Goal: Task Accomplishment & Management: Complete application form

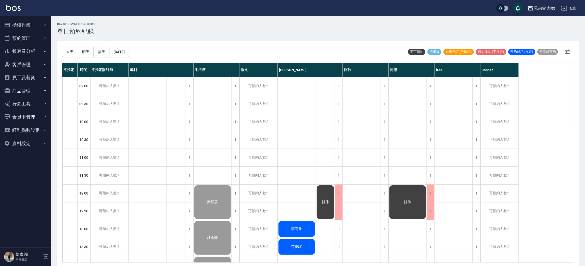
scroll to position [191, 0]
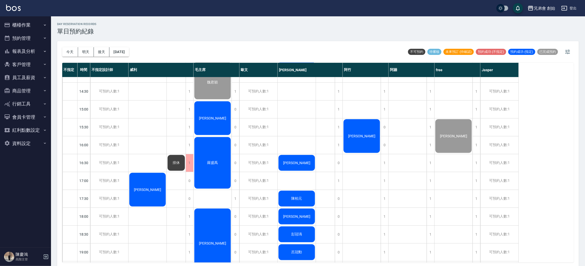
click at [365, 142] on div "[PERSON_NAME]" at bounding box center [362, 135] width 38 height 35
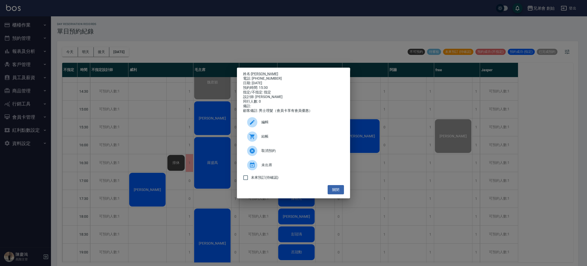
click at [316, 136] on div "結帳" at bounding box center [293, 136] width 101 height 14
drag, startPoint x: 92, startPoint y: 27, endPoint x: 71, endPoint y: 23, distance: 21.2
click at [92, 27] on div "姓名: 羅傑 電話: 0981243660 日期: 2025/10/08 預約時間: 15:30 指定/不指定: 指定 設計師: 阿竹 同行人數: 0 備註:…" at bounding box center [293, 133] width 587 height 266
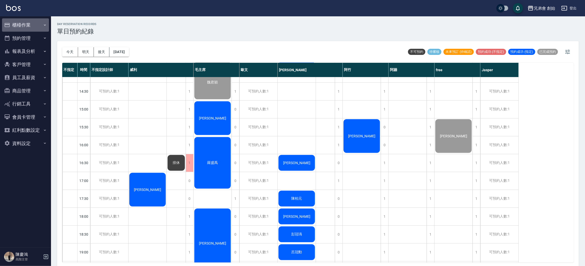
click at [40, 27] on button "櫃檯作業" at bounding box center [25, 24] width 47 height 13
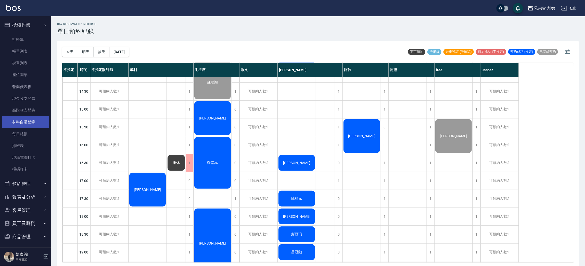
click at [40, 119] on link "材料自購登錄" at bounding box center [25, 122] width 47 height 12
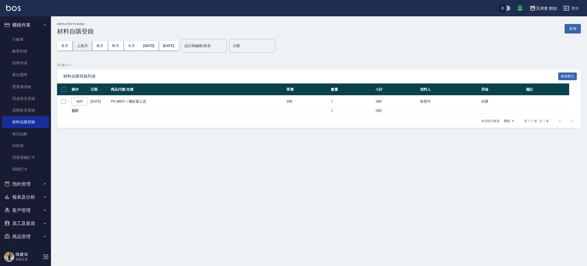
click at [88, 46] on button "上個月" at bounding box center [82, 45] width 19 height 9
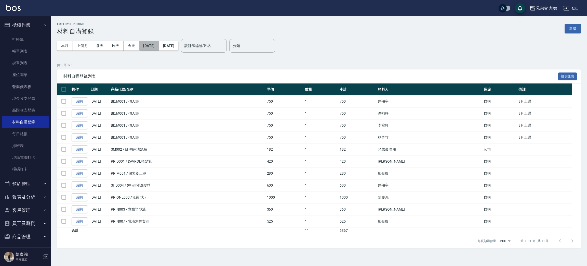
click at [154, 46] on button "2025/09/01" at bounding box center [149, 45] width 20 height 9
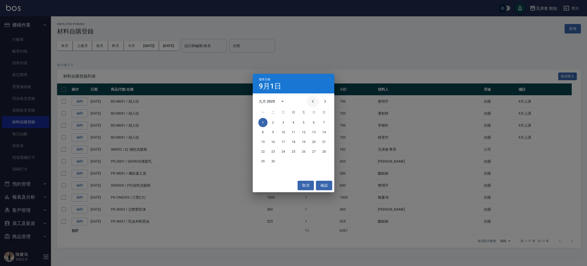
click at [313, 102] on icon "Previous month" at bounding box center [313, 101] width 6 height 6
click at [305, 123] on button "1" at bounding box center [303, 122] width 9 height 9
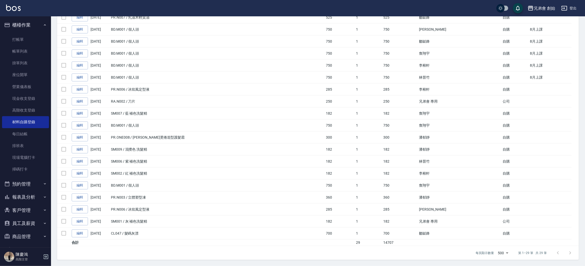
scroll to position [14, 0]
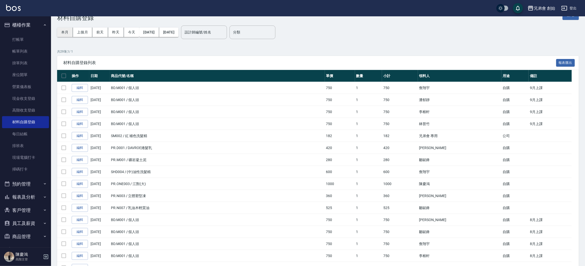
click at [70, 31] on button "本月" at bounding box center [65, 32] width 16 height 9
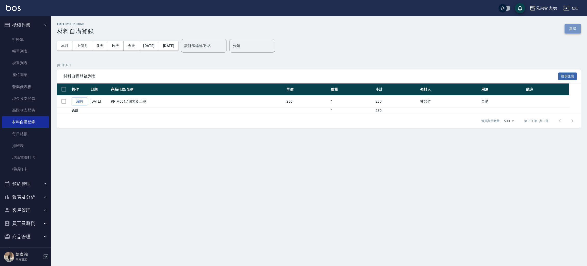
click at [568, 31] on button "新增" at bounding box center [573, 28] width 16 height 9
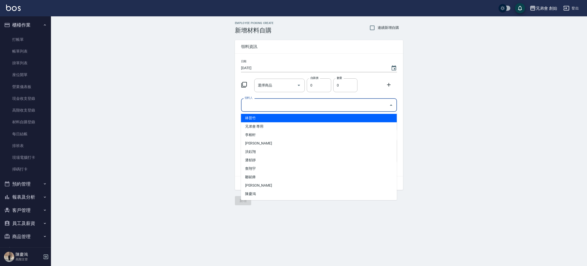
click at [279, 103] on input "領料人" at bounding box center [315, 104] width 144 height 9
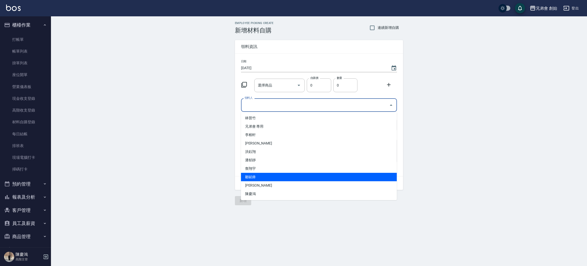
drag, startPoint x: 264, startPoint y: 175, endPoint x: 264, endPoint y: 171, distance: 4.1
click at [264, 175] on li "鄒鋌鋒" at bounding box center [319, 177] width 156 height 8
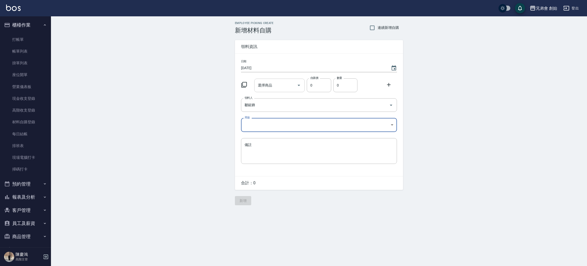
click at [275, 86] on input "選擇商品" at bounding box center [276, 85] width 38 height 9
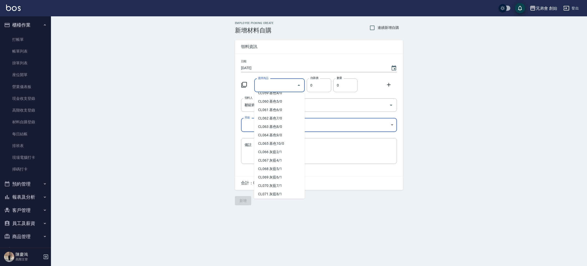
scroll to position [612, 0]
click at [287, 90] on div "選擇商品" at bounding box center [279, 86] width 51 height 14
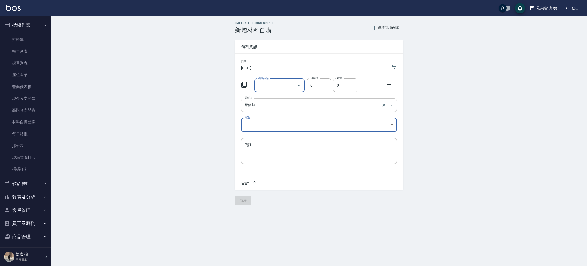
click at [287, 104] on input "鄒鋌鋒" at bounding box center [311, 104] width 137 height 9
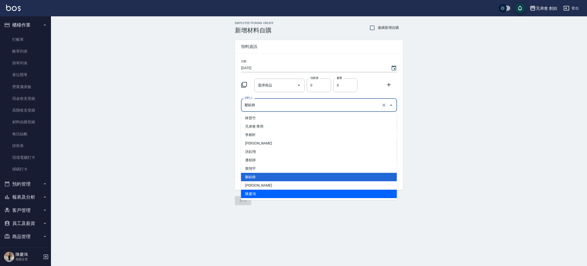
click at [286, 191] on li "陳慶鴻" at bounding box center [319, 193] width 156 height 8
type input "陳慶鴻"
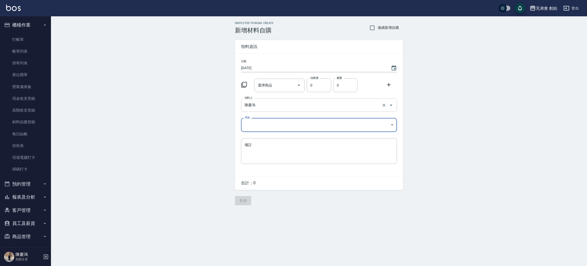
click at [298, 105] on input "陳慶鴻" at bounding box center [311, 104] width 137 height 9
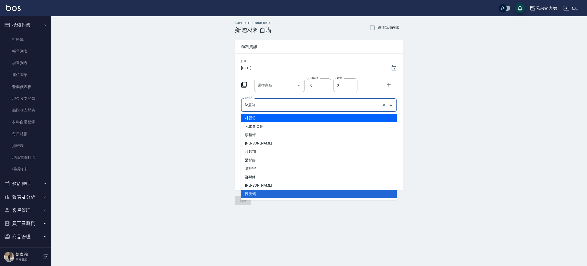
click at [294, 87] on input "選擇商品" at bounding box center [276, 85] width 38 height 9
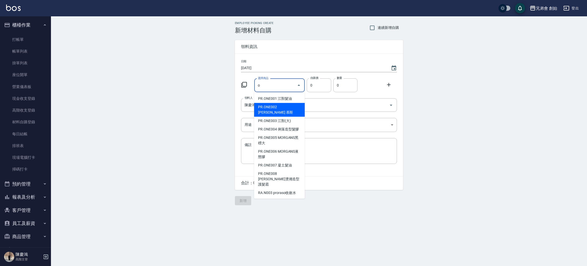
scroll to position [24, 0]
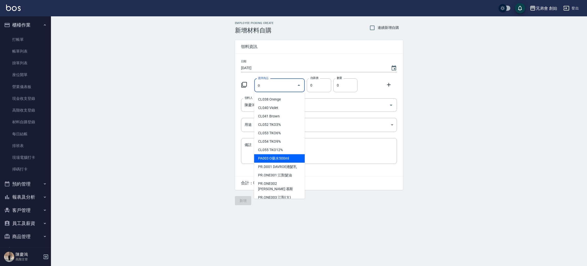
click at [299, 155] on li "PA003 O藥水500ml" at bounding box center [279, 158] width 51 height 8
type input "O藥水500ml"
type input "520"
type input "1"
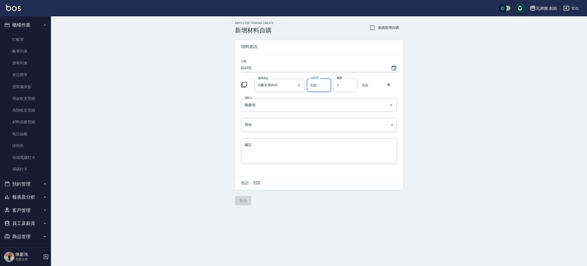
click at [387, 85] on icon at bounding box center [389, 85] width 4 height 4
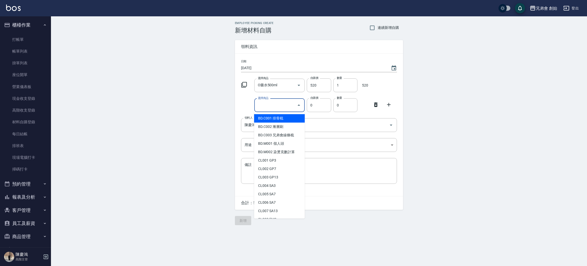
click at [280, 102] on input "選擇商品" at bounding box center [276, 105] width 38 height 9
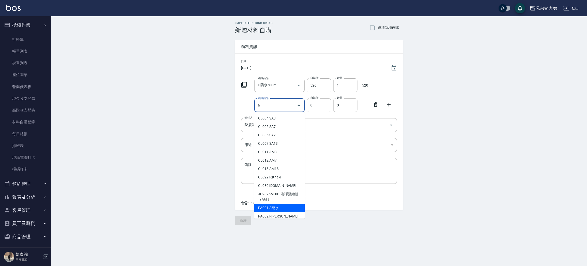
click at [291, 203] on ul "CL004 SA3 CL005 SA7 CL006 SA7 CL007 SA13 CL011 AM3 CL012 AM7 CL013 AM13 CL029 P…" at bounding box center [279, 165] width 51 height 106
click at [288, 212] on li "PA002 F平衡液" at bounding box center [279, 219] width 51 height 14
type input "F平衡液"
type input "590"
type input "1"
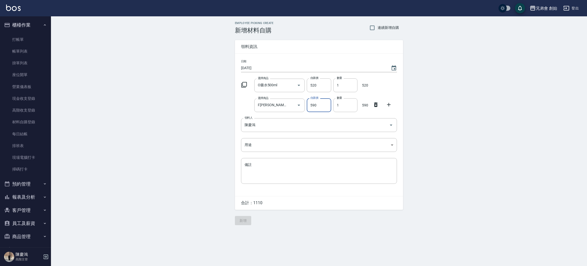
click at [273, 114] on div "日期 2025/10/08 選擇商品 O藥水500ml 選擇商品 自購價 520 自購價 數量 1 數量 520 選擇商品 F平衡液 選擇商品 自購價 590…" at bounding box center [319, 125] width 168 height 142
click at [278, 108] on input "F平衡液" at bounding box center [273, 105] width 32 height 9
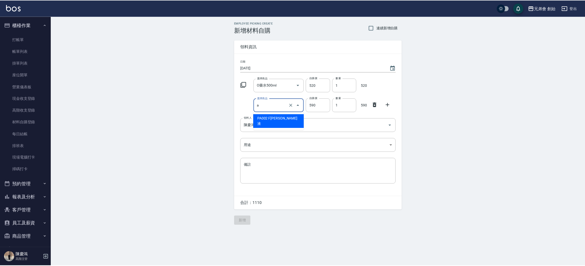
scroll to position [2, 0]
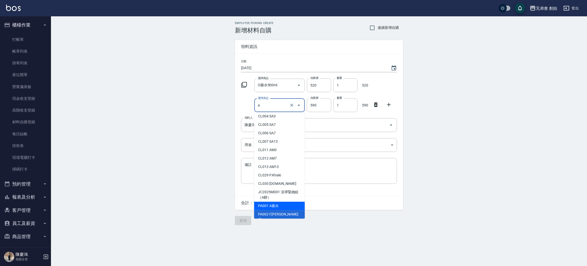
click at [284, 202] on li "PA001 A藥水" at bounding box center [279, 205] width 51 height 8
type input "A藥水"
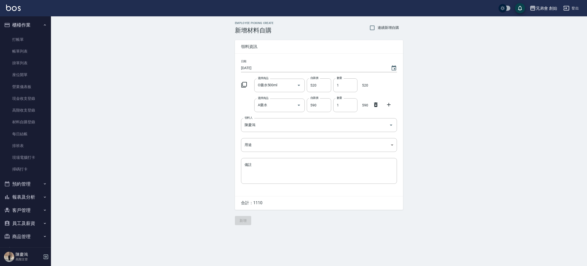
click at [389, 105] on icon at bounding box center [389, 104] width 6 height 6
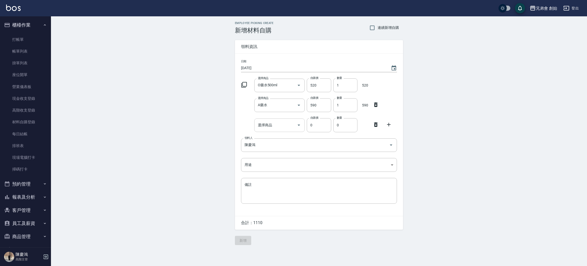
click at [284, 128] on input "選擇商品" at bounding box center [276, 125] width 38 height 9
click at [287, 135] on li "PML005 熱塑 雙氧水" at bounding box center [279, 138] width 51 height 8
type input "熱塑 雙氧水"
type input "150"
click at [387, 128] on div at bounding box center [390, 123] width 13 height 9
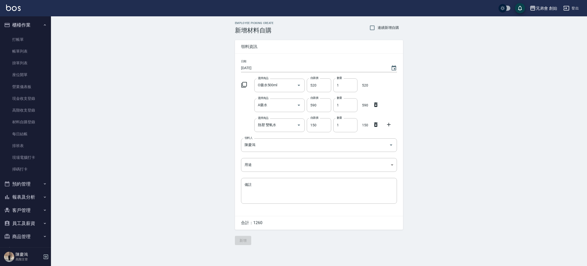
click at [391, 123] on icon at bounding box center [389, 124] width 6 height 6
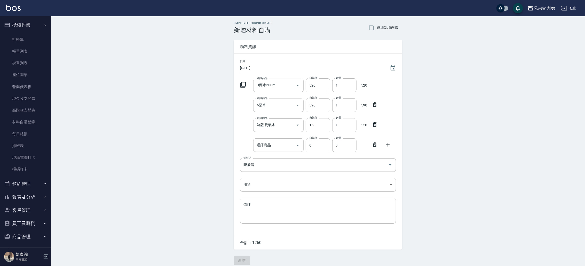
click at [336, 121] on input "1" at bounding box center [344, 125] width 24 height 14
click at [345, 128] on input "1" at bounding box center [344, 125] width 24 height 14
drag, startPoint x: 345, startPoint y: 127, endPoint x: 331, endPoint y: 124, distance: 13.6
click at [333, 124] on input "1" at bounding box center [344, 125] width 24 height 14
click at [276, 150] on div "選擇商品" at bounding box center [278, 145] width 51 height 14
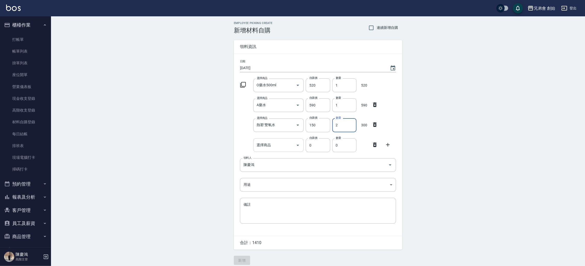
type input "2"
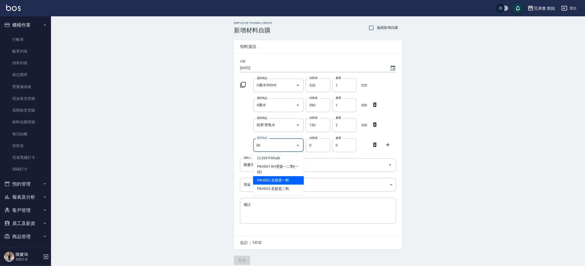
click at [294, 180] on li "PKH002 直髮霜一劑" at bounding box center [278, 180] width 51 height 8
type input "直髮霜一劑"
type input "630"
type input "1"
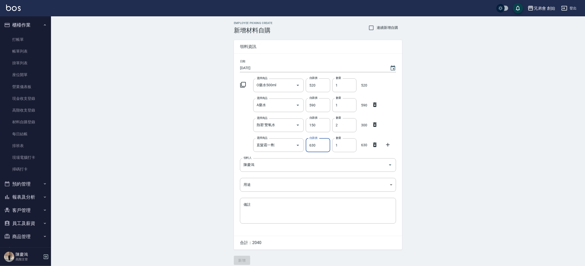
click at [390, 143] on icon at bounding box center [388, 144] width 6 height 6
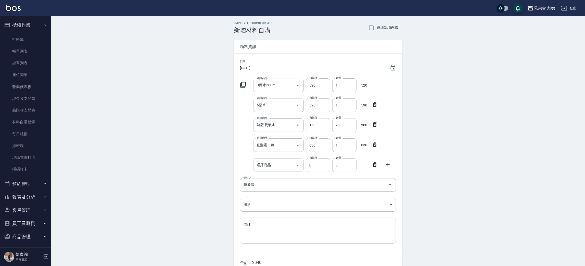
click at [290, 171] on div "選擇商品" at bounding box center [278, 165] width 51 height 14
click at [298, 183] on li "PML010 DR 冷燙1劑 補充包" at bounding box center [278, 181] width 51 height 14
type input "DR 冷燙1劑 補充包"
type input "180"
type input "1"
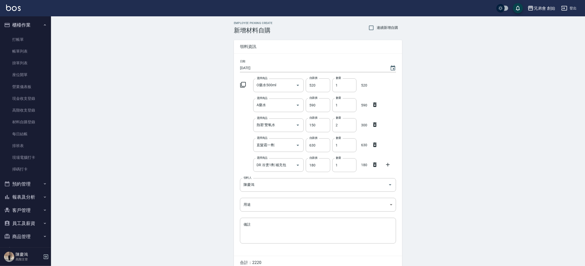
click at [391, 163] on div at bounding box center [389, 163] width 13 height 9
click at [387, 167] on icon at bounding box center [388, 164] width 6 height 6
click at [280, 190] on div "選擇商品" at bounding box center [278, 185] width 51 height 14
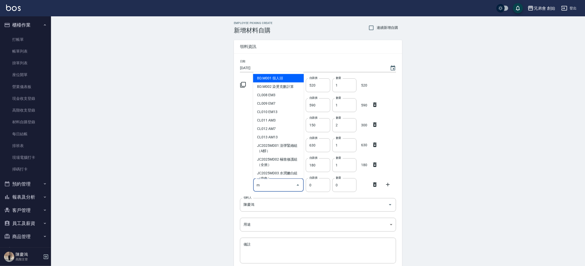
click at [270, 184] on input "m" at bounding box center [274, 184] width 38 height 9
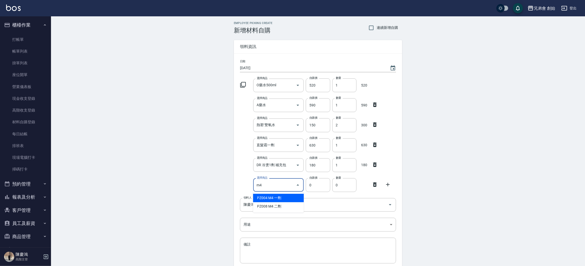
scroll to position [0, 0]
click at [288, 196] on li "PZ004 M4 一劑" at bounding box center [278, 197] width 51 height 8
type input "M4 一劑"
type input "600"
type input "1"
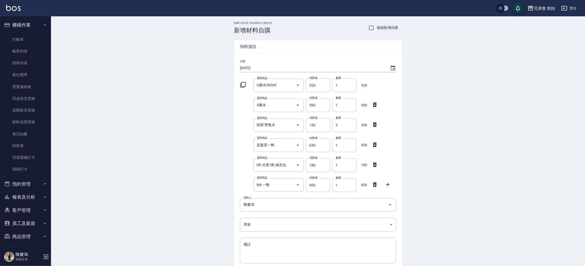
click at [389, 184] on icon at bounding box center [388, 184] width 6 height 6
drag, startPoint x: 347, startPoint y: 128, endPoint x: 332, endPoint y: 130, distance: 15.1
click at [332, 130] on input "2" at bounding box center [344, 125] width 24 height 14
type input "3"
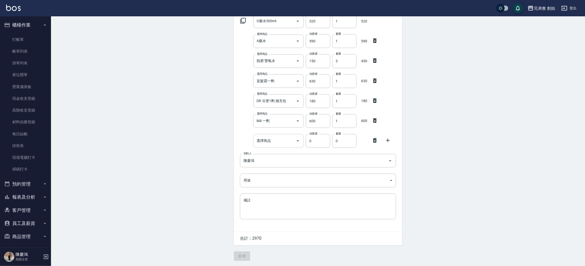
click at [283, 140] on input "選擇商品" at bounding box center [274, 140] width 38 height 9
type input "V"
click at [288, 151] on li "PML007 調配 溴酸鈉" at bounding box center [278, 153] width 51 height 8
type input "調配 溴酸鈉"
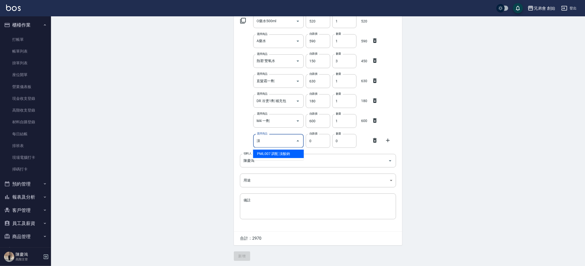
type input "130"
type input "1"
click at [278, 180] on body "兄弟會 創始 登出 櫃檯作業 打帳單 帳單列表 掛單列表 座位開單 營業儀表板 現金收支登錄 高階收支登錄 材料自購登錄 每日結帳 排班表 現場電腦打卡 掃碼…" at bounding box center [292, 101] width 585 height 330
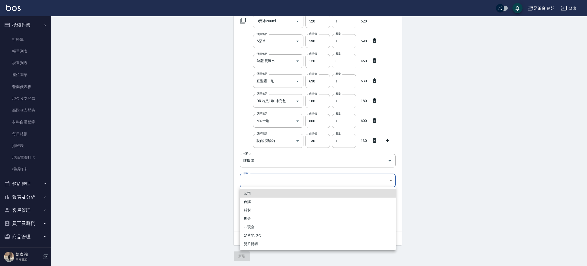
click at [276, 200] on li "自購" at bounding box center [318, 201] width 156 height 8
type input "自購"
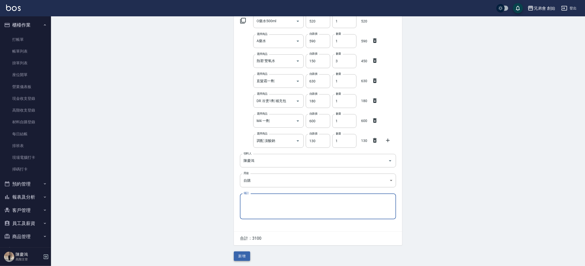
click at [241, 252] on button "新增" at bounding box center [242, 255] width 16 height 9
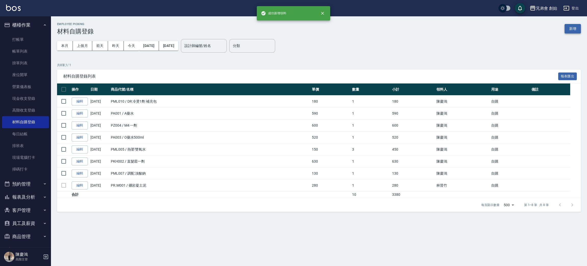
click at [571, 29] on button "新增" at bounding box center [573, 28] width 16 height 9
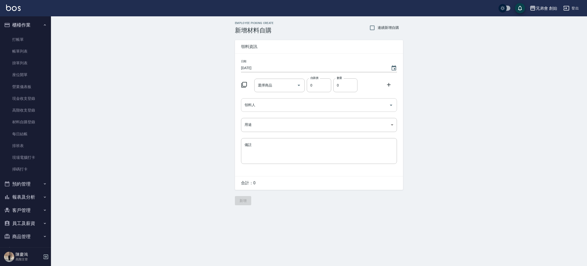
click at [276, 106] on input "領料人" at bounding box center [315, 104] width 144 height 9
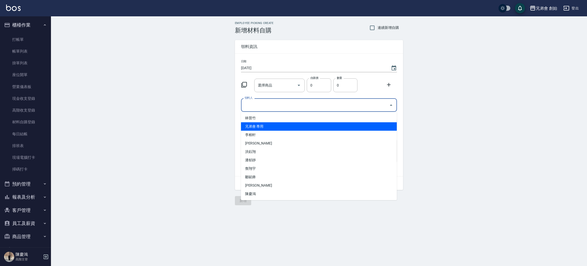
click at [271, 120] on li "林晉竹" at bounding box center [319, 118] width 156 height 8
type input "林晉竹"
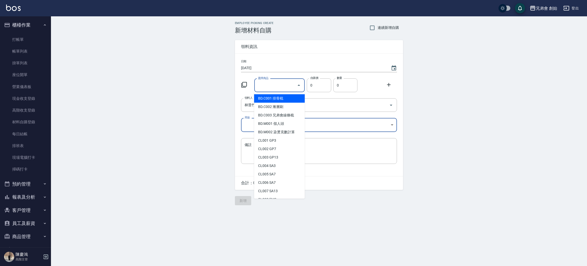
click at [284, 84] on input "選擇商品" at bounding box center [276, 85] width 38 height 9
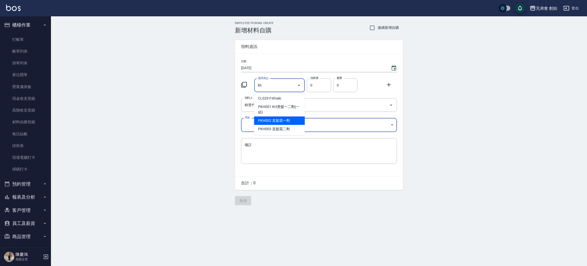
click at [291, 118] on li "PKH002 直髮霜一劑" at bounding box center [279, 120] width 51 height 8
type input "直髮霜一劑"
type input "630"
type input "1"
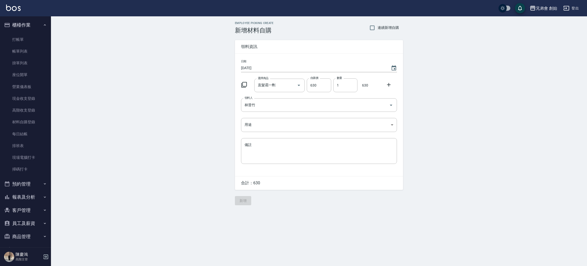
click at [387, 87] on icon at bounding box center [389, 85] width 6 height 6
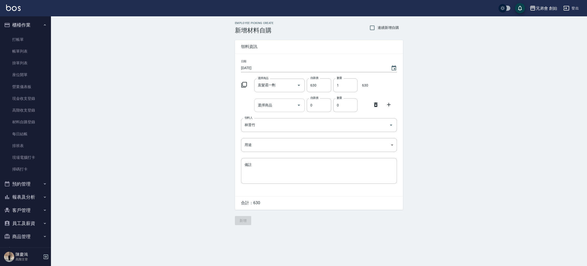
click at [274, 108] on input "選擇商品" at bounding box center [276, 105] width 38 height 9
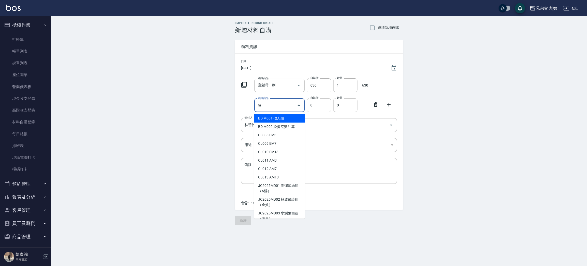
click at [270, 113] on ul "BD.M001 假人頭 BD.M002 染燙克數計算 CL008 EM3 CL009 EM7 CL010 EM13 CL011 AM3 CL012 AM7 C…" at bounding box center [279, 165] width 51 height 106
click at [275, 102] on input "m" at bounding box center [276, 105] width 38 height 9
click at [293, 117] on li "PZ004 M4 一劑" at bounding box center [279, 118] width 51 height 8
type input "M4 一劑"
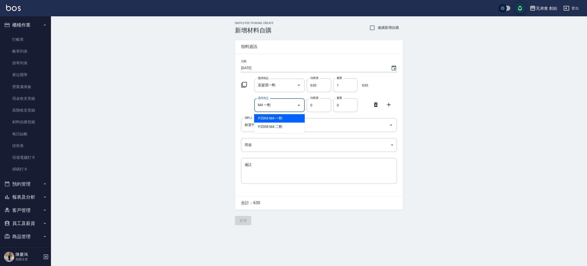
type input "600"
type input "1"
click at [390, 106] on icon at bounding box center [389, 104] width 6 height 6
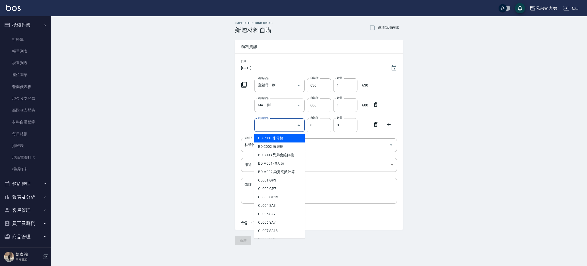
click at [274, 127] on input "選擇商品" at bounding box center [276, 125] width 38 height 9
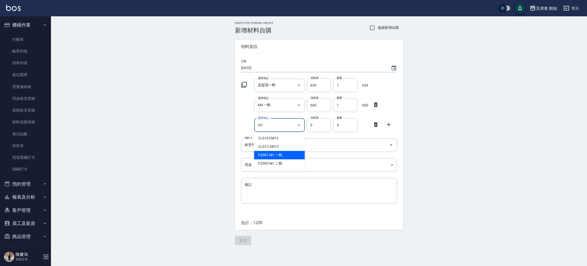
click at [268, 152] on li "PZ001 M1 一劑" at bounding box center [279, 155] width 51 height 8
type input "M1 一劑"
type input "500"
type input "1"
click at [393, 123] on div at bounding box center [390, 123] width 13 height 9
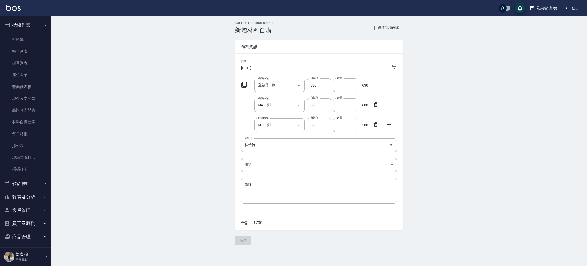
click at [388, 124] on icon at bounding box center [389, 125] width 4 height 4
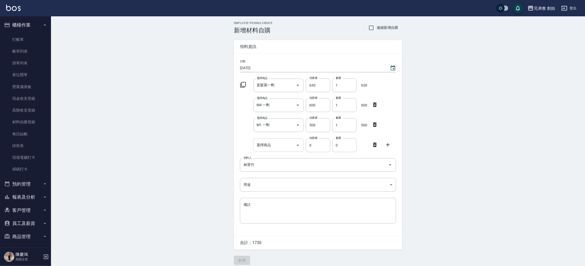
click at [286, 142] on input "選擇商品" at bounding box center [274, 144] width 38 height 9
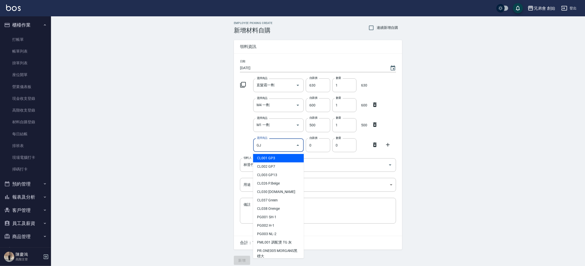
type input "G"
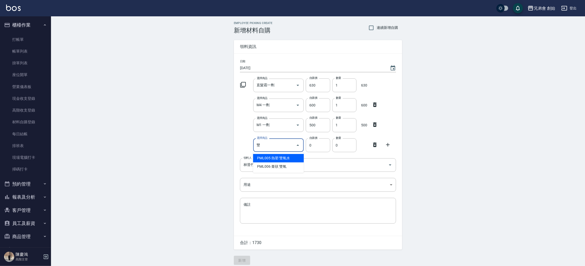
click at [292, 159] on li "PML005 熱塑 雙氧水" at bounding box center [278, 158] width 51 height 8
type input "熱塑 雙氧水"
type input "150"
type input "1"
click at [389, 144] on icon at bounding box center [388, 145] width 4 height 4
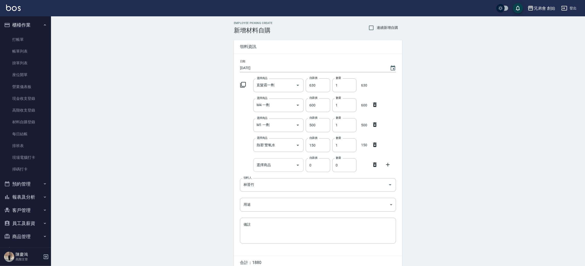
click at [278, 166] on input "選擇商品" at bounding box center [274, 164] width 38 height 9
click at [285, 177] on li "CL047 髮碼灰漂" at bounding box center [278, 178] width 51 height 8
type input "髮碼灰漂"
type input "700"
type input "1"
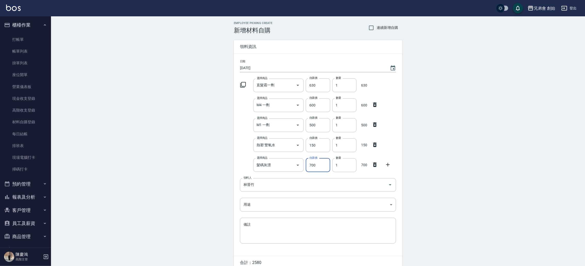
click at [389, 166] on icon at bounding box center [388, 164] width 6 height 6
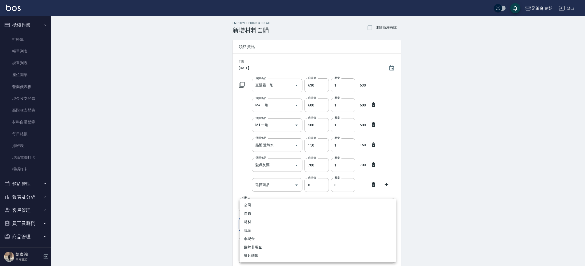
click at [296, 220] on body "兄弟會 創始 登出 櫃檯作業 打帳單 帳單列表 掛單列表 座位開單 營業儀表板 現金收支登錄 高階收支登錄 材料自購登錄 每日結帳 排班表 現場電腦打卡 掃碼…" at bounding box center [292, 155] width 585 height 310
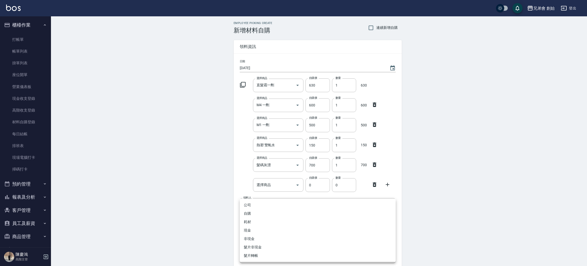
click at [282, 214] on li "自購" at bounding box center [318, 213] width 156 height 8
type input "自購"
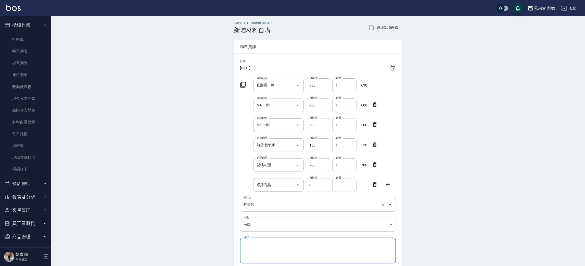
click at [377, 186] on icon at bounding box center [375, 184] width 6 height 6
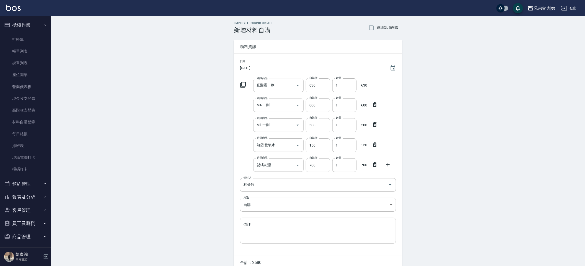
scroll to position [24, 0]
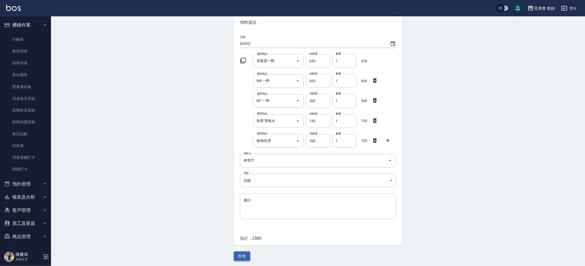
click at [240, 256] on button "新增" at bounding box center [242, 255] width 16 height 9
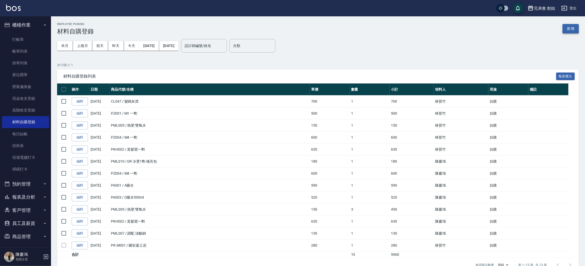
click at [574, 30] on button "新增" at bounding box center [570, 28] width 16 height 9
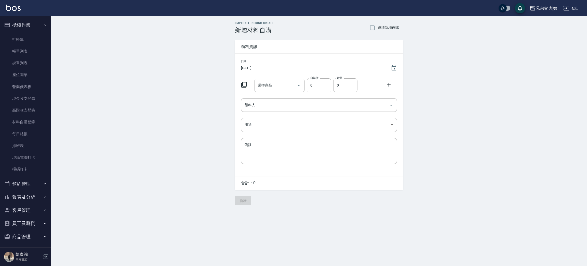
click at [280, 86] on input "選擇商品" at bounding box center [276, 85] width 38 height 9
click at [286, 96] on li "PML005 熱塑 雙氧水" at bounding box center [279, 98] width 51 height 8
type input "熱塑 雙氧水"
type input "150"
type input "1"
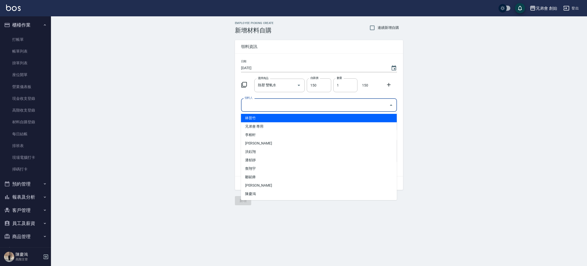
click at [288, 104] on input "領料人" at bounding box center [315, 104] width 144 height 9
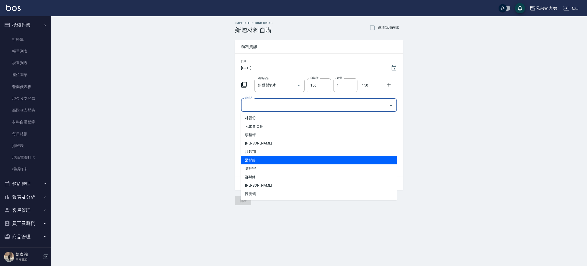
drag, startPoint x: 273, startPoint y: 160, endPoint x: 270, endPoint y: 167, distance: 7.3
click at [272, 160] on li "潘郁靜" at bounding box center [319, 160] width 156 height 8
type input "潘郁靜"
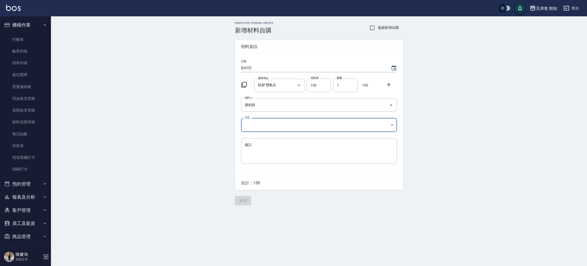
click at [282, 130] on body "兄弟會 創始 登出 櫃檯作業 打帳單 帳單列表 掛單列表 座位開單 營業儀表板 現金收支登錄 高階收支登錄 材料自購登錄 每日結帳 排班表 現場電腦打卡 掃碼…" at bounding box center [293, 133] width 587 height 266
click at [283, 127] on div at bounding box center [293, 133] width 587 height 266
click at [277, 130] on body "兄弟會 創始 登出 櫃檯作業 打帳單 帳單列表 掛單列表 座位開單 營業儀表板 現金收支登錄 高階收支登錄 材料自購登錄 每日結帳 排班表 現場電腦打卡 掃碼…" at bounding box center [293, 133] width 587 height 266
click at [268, 148] on li "自購" at bounding box center [319, 146] width 156 height 8
type input "自購"
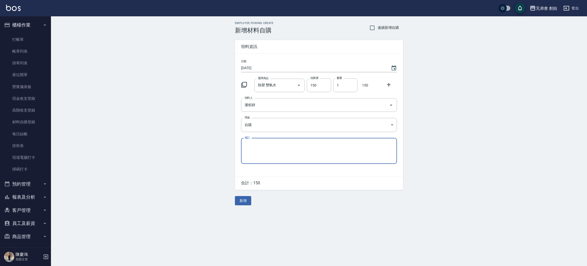
click at [249, 202] on button "新增" at bounding box center [243, 200] width 16 height 9
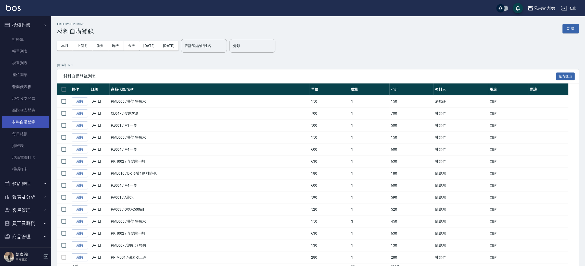
scroll to position [54, 0]
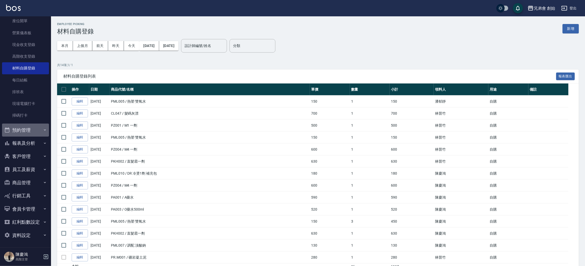
click at [30, 132] on button "預約管理" at bounding box center [25, 129] width 47 height 13
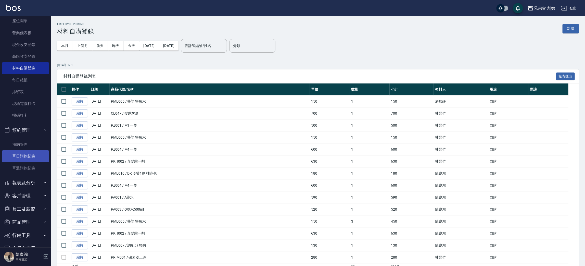
click at [33, 156] on link "單日預約紀錄" at bounding box center [25, 156] width 47 height 12
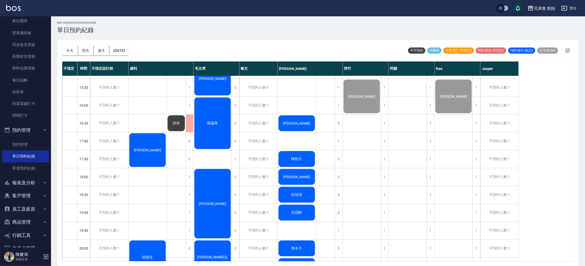
scroll to position [268, 0]
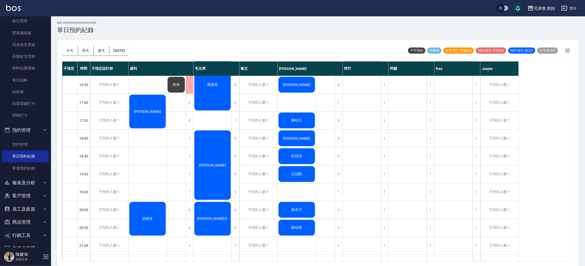
click at [281, 152] on div "彭冠瑀" at bounding box center [297, 155] width 38 height 17
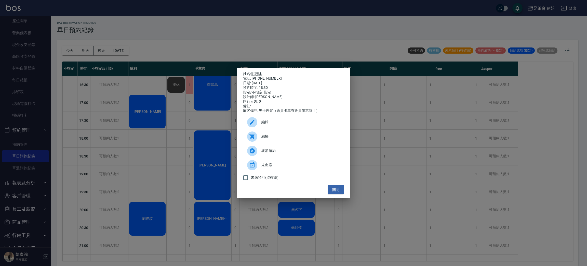
click at [269, 258] on div "姓名: 彭冠瑀 電話: 0989092593 日期: 2025/10/08 預約時間: 18:30 指定/不指定: 指定 設計師: 潘潘 同行人數: 0 備註…" at bounding box center [293, 133] width 587 height 266
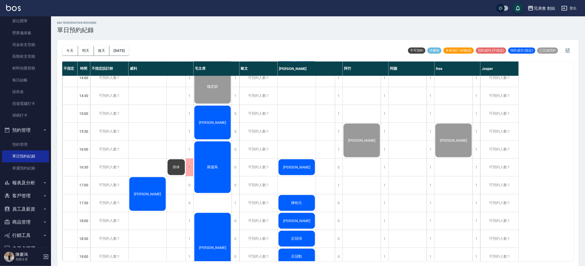
scroll to position [109, 0]
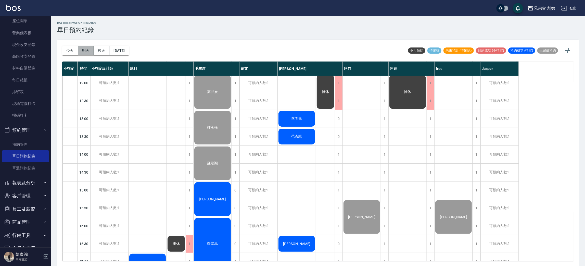
click at [79, 47] on button "明天" at bounding box center [86, 50] width 16 height 9
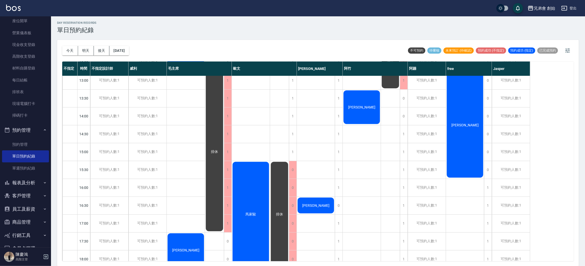
scroll to position [224, 0]
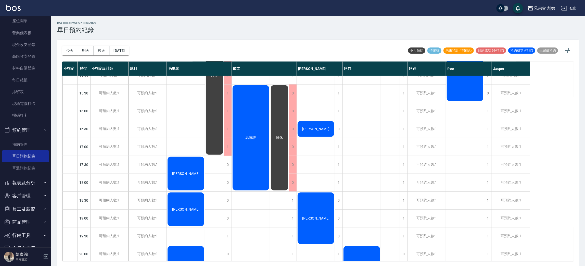
click at [319, 216] on span "董偉翔" at bounding box center [315, 218] width 29 height 4
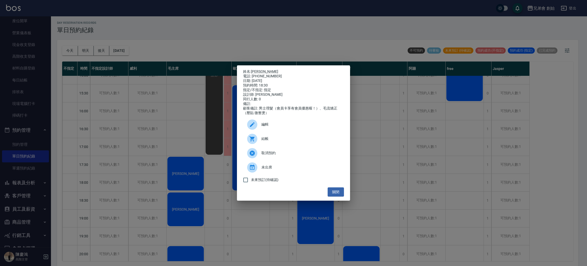
click at [279, 227] on div "姓名: 董偉翔 電話: 0968150299 日期: 2025/10/09 預約時間: 18:30 指定/不指定: 指定 設計師: 潘潘 同行人數: 0 備註…" at bounding box center [293, 133] width 587 height 266
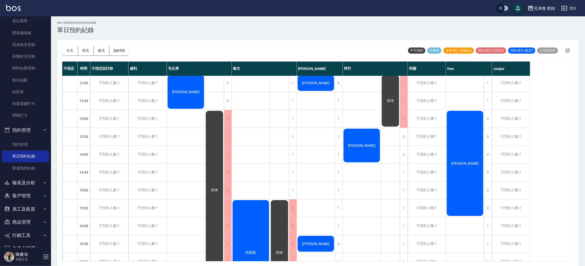
scroll to position [71, 0]
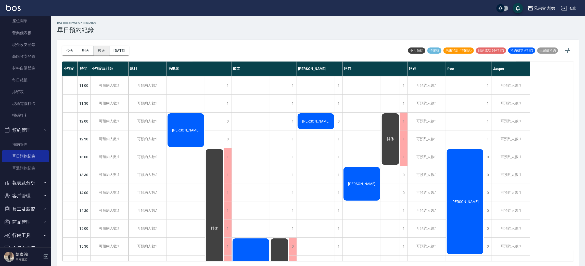
click at [97, 49] on button "後天" at bounding box center [102, 50] width 16 height 9
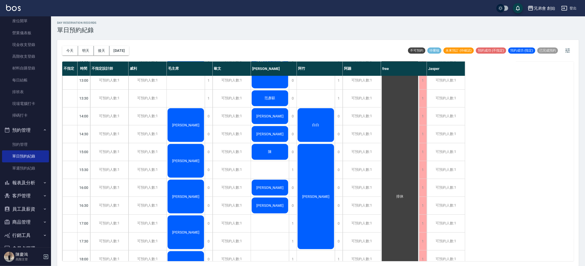
scroll to position [109, 0]
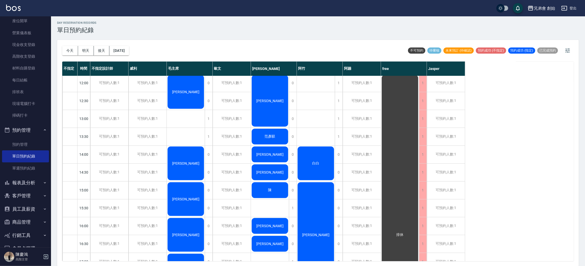
click at [265, 135] on span "范彥騏" at bounding box center [270, 136] width 13 height 5
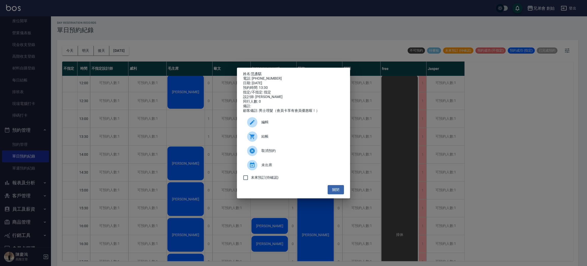
click at [263, 152] on span "取消預約" at bounding box center [301, 150] width 79 height 5
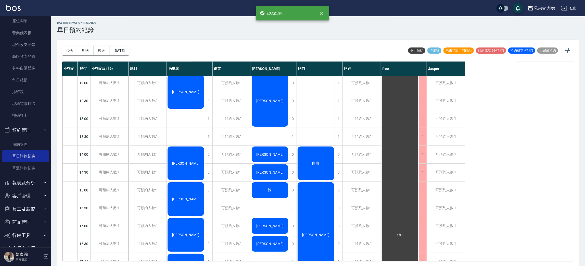
scroll to position [32, 0]
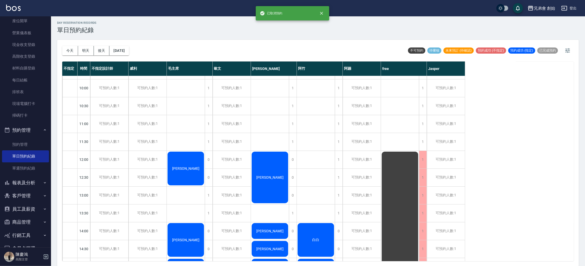
click at [267, 175] on span "邱福貴" at bounding box center [269, 177] width 29 height 4
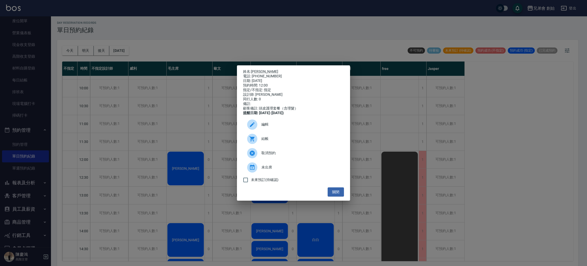
click at [196, 112] on div "姓名: 邱福貴 電話: 0921874699 日期: 2025/10/10 預約時間: 12:00 指定/不指定: 指定 設計師: 潘潘 同行人數: 0 備註…" at bounding box center [293, 133] width 587 height 266
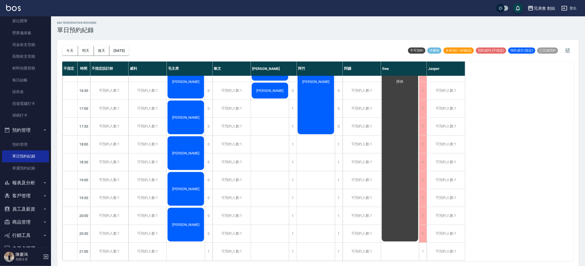
scroll to position [338, 0]
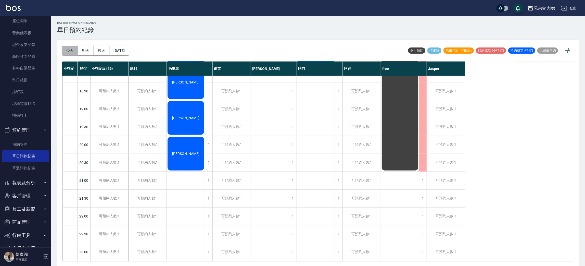
click at [65, 48] on button "今天" at bounding box center [70, 50] width 16 height 9
click at [263, 54] on div at bounding box center [292, 133] width 585 height 266
click at [73, 49] on div at bounding box center [292, 133] width 585 height 266
click at [214, 37] on div at bounding box center [292, 133] width 585 height 266
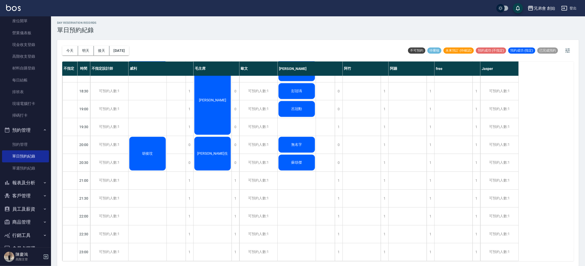
scroll to position [300, 0]
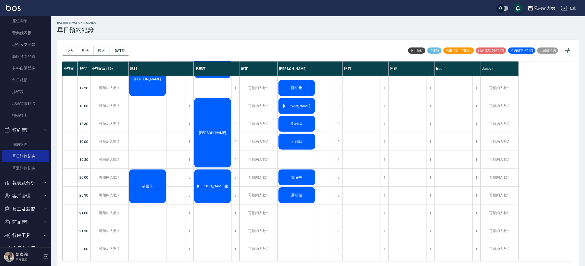
click at [159, 109] on div "王瀞玄 胡俊玟" at bounding box center [147, 35] width 38 height 518
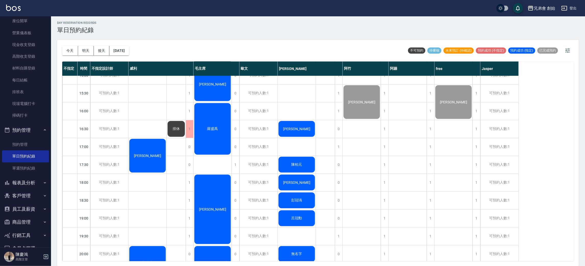
click at [153, 126] on div "王瀞玄 胡俊玟" at bounding box center [147, 111] width 38 height 518
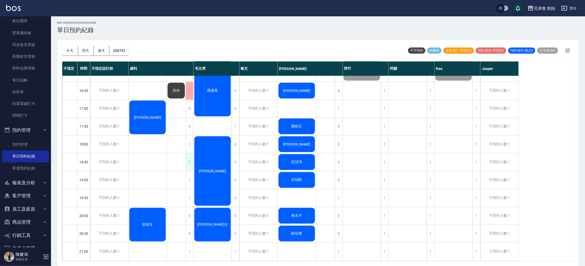
click at [189, 164] on div "1" at bounding box center [190, 162] width 8 height 18
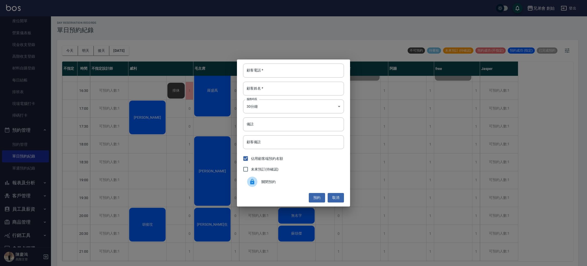
click at [248, 183] on div at bounding box center [252, 181] width 10 height 10
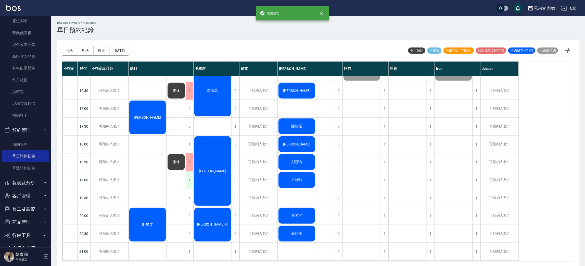
click at [188, 182] on div "1" at bounding box center [190, 180] width 8 height 18
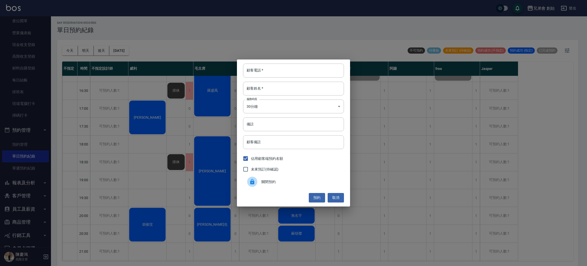
click at [264, 179] on span "關閉預約" at bounding box center [301, 181] width 79 height 5
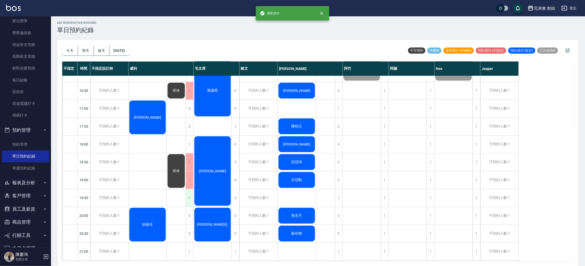
click at [190, 196] on div "1" at bounding box center [190, 198] width 8 height 18
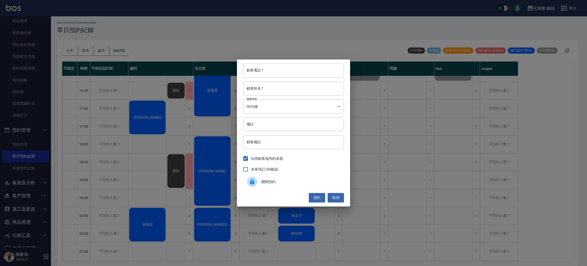
click at [286, 185] on div "關閉預約" at bounding box center [293, 181] width 101 height 14
click at [157, 176] on div "顧客電話   * 顧客電話   * 顧客姓名   * 顧客姓名   * 服務時長 30分鐘 1 服務時長 備註 備註 顧客備註 顧客備註 佔用顧客端預約名額 …" at bounding box center [293, 133] width 587 height 266
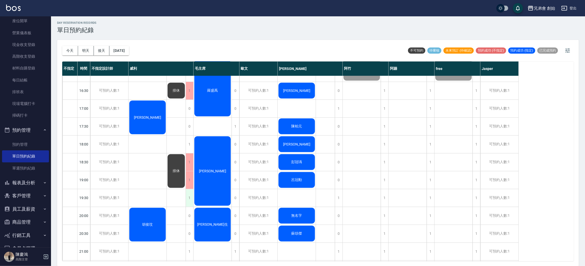
click at [189, 192] on div at bounding box center [292, 133] width 585 height 266
click at [143, 173] on div "王瀞玄 胡俊玟" at bounding box center [147, 73] width 38 height 518
click at [205, 109] on div "羅盛禹" at bounding box center [212, 90] width 38 height 53
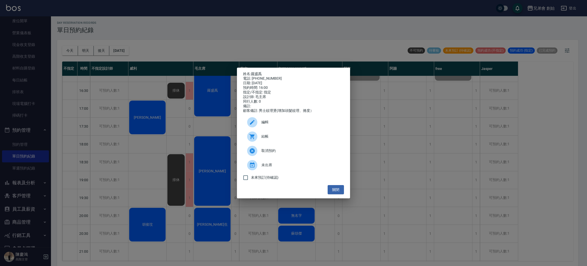
click at [248, 138] on div at bounding box center [252, 136] width 10 height 10
drag, startPoint x: 242, startPoint y: 31, endPoint x: 241, endPoint y: 44, distance: 12.8
click at [242, 31] on div "姓名: 羅盛禹 電話: 0920703387 日期: 2025/10/08 預約時間: 16:00 指定/不指定: 指定 設計師: 毛主席 同行人數: 0 備…" at bounding box center [293, 133] width 587 height 266
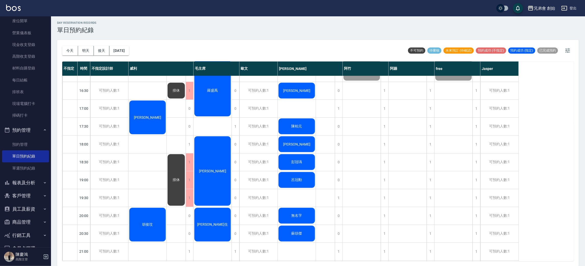
scroll to position [224, 0]
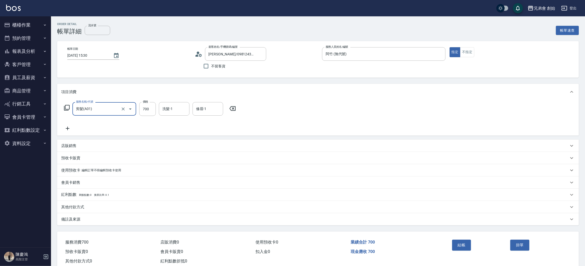
scroll to position [13, 0]
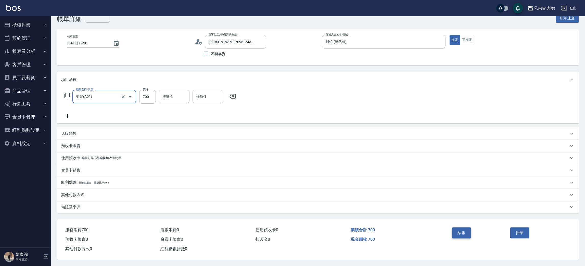
click at [454, 226] on div "結帳" at bounding box center [479, 236] width 58 height 22
click at [459, 232] on button "結帳" at bounding box center [461, 232] width 19 height 11
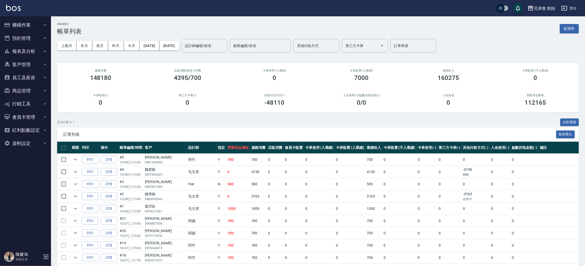
click at [36, 37] on button "預約管理" at bounding box center [25, 38] width 47 height 13
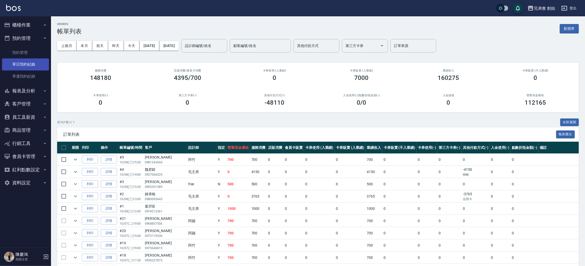
click at [36, 69] on link "單日預約紀錄" at bounding box center [25, 64] width 47 height 12
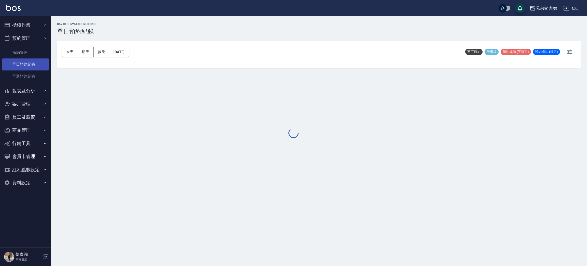
click at [36, 65] on link "單日預約紀錄" at bounding box center [25, 64] width 47 height 12
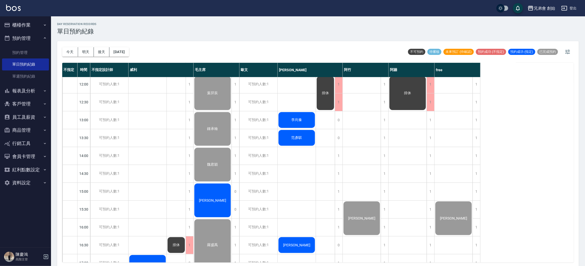
scroll to position [32, 0]
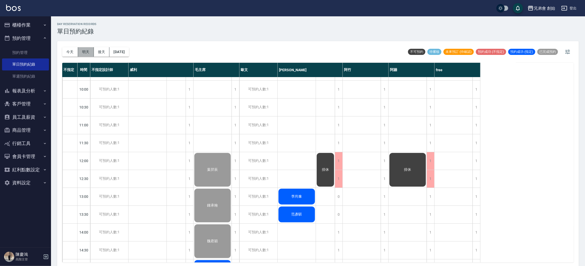
click at [86, 55] on button "明天" at bounding box center [86, 51] width 16 height 9
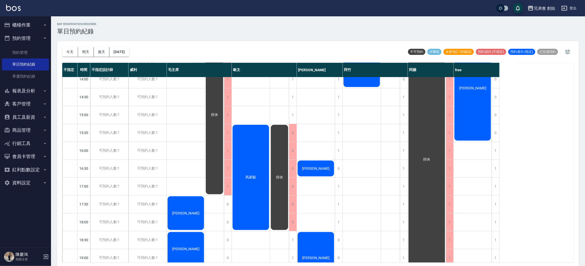
scroll to position [71, 0]
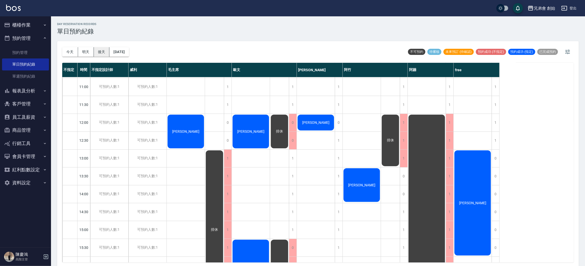
click at [104, 48] on button "後天" at bounding box center [102, 51] width 16 height 9
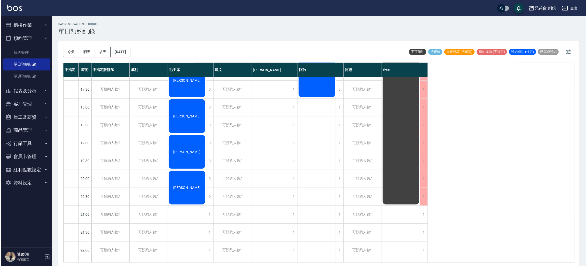
scroll to position [185, 0]
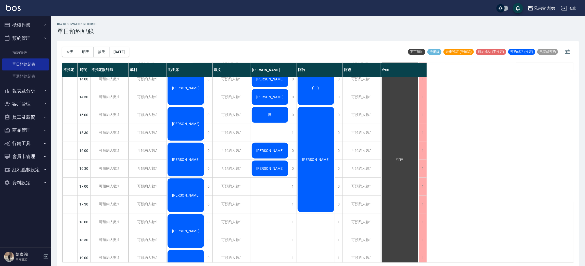
click at [317, 139] on div "[PERSON_NAME]" at bounding box center [316, 159] width 38 height 107
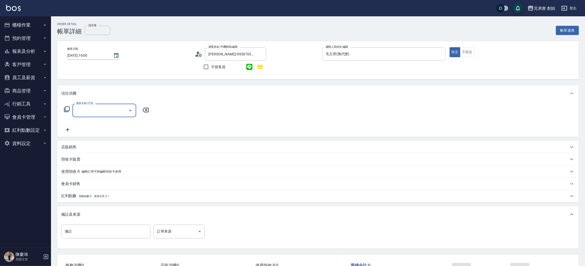
drag, startPoint x: 93, startPoint y: 110, endPoint x: 94, endPoint y: 112, distance: 2.7
click at [93, 110] on input "服務名稱/代號" at bounding box center [100, 110] width 51 height 9
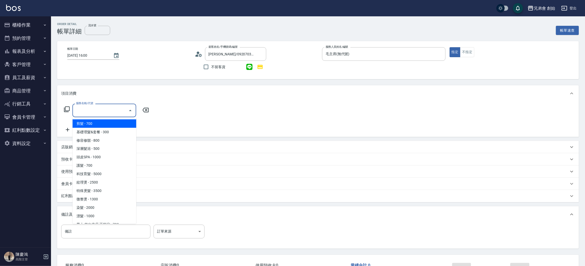
drag, startPoint x: 93, startPoint y: 123, endPoint x: 133, endPoint y: 114, distance: 40.7
click at [94, 123] on span "剪髮 - 700" at bounding box center [104, 123] width 64 height 8
type input "剪髮(A01)"
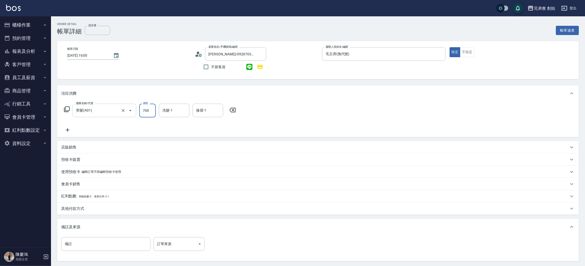
drag, startPoint x: 144, startPoint y: 110, endPoint x: 135, endPoint y: 107, distance: 9.4
click at [144, 110] on input "700" at bounding box center [147, 111] width 17 height 14
type input "1000"
click at [72, 132] on icon at bounding box center [67, 130] width 13 height 6
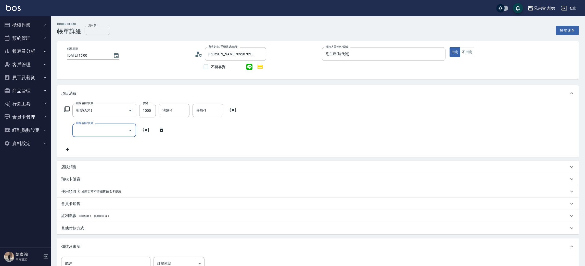
click at [94, 129] on input "服務名稱/代號" at bounding box center [100, 130] width 51 height 9
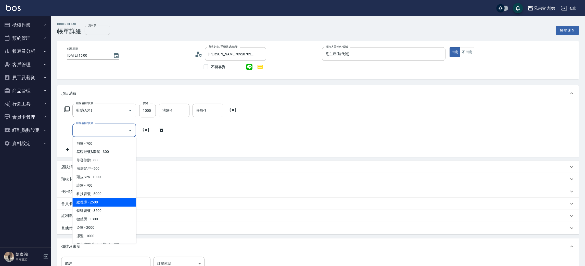
click at [94, 199] on span "紋理燙 - 2500" at bounding box center [104, 202] width 64 height 8
type input "紋理燙(D01)"
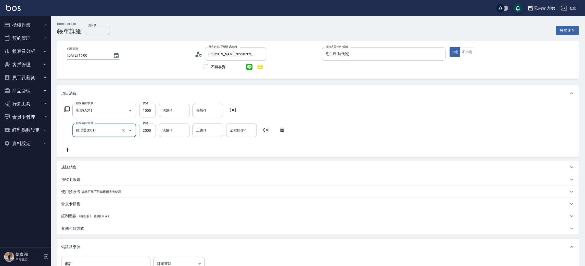
click at [146, 130] on input "2500" at bounding box center [147, 130] width 17 height 14
type input "315"
click at [105, 131] on input "紋理燙(D01)" at bounding box center [97, 130] width 45 height 9
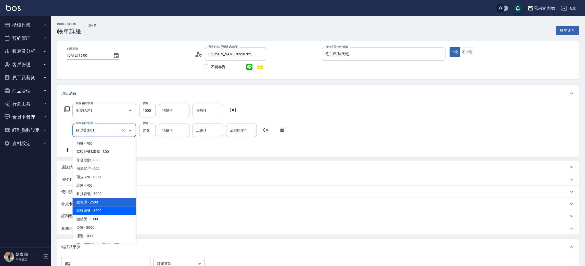
drag, startPoint x: 104, startPoint y: 211, endPoint x: 149, endPoint y: 170, distance: 60.3
click at [105, 210] on span "特殊燙髮 - 3500" at bounding box center [104, 210] width 64 height 8
type input "特殊燙髮(D02)"
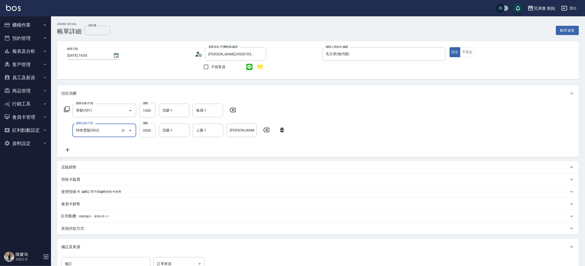
click at [143, 131] on input "3500" at bounding box center [147, 130] width 17 height 14
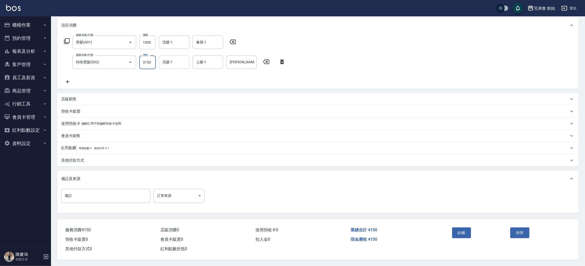
type input "3150"
click at [171, 59] on input "洗髮-1" at bounding box center [174, 62] width 26 height 9
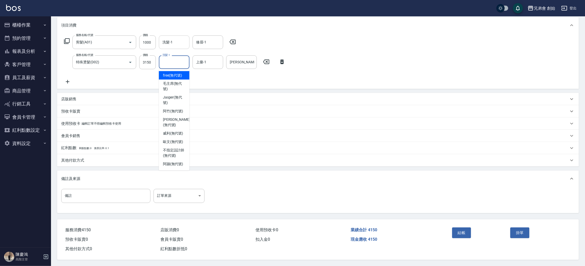
click at [174, 39] on input "洗髮-1" at bounding box center [174, 42] width 26 height 9
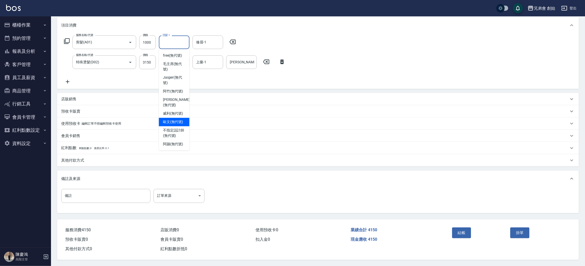
click at [176, 119] on span "歐文 (無代號)" at bounding box center [173, 121] width 20 height 5
type input "[PERSON_NAME](無代號)"
click at [201, 45] on input "修眉-1" at bounding box center [208, 42] width 26 height 9
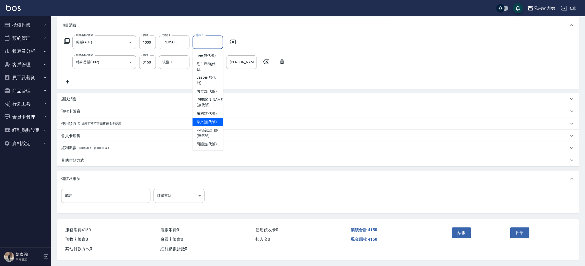
click at [204, 118] on div "歐文 (無代號)" at bounding box center [207, 122] width 31 height 8
type input "[PERSON_NAME](無代號)"
click at [464, 230] on button "結帳" at bounding box center [461, 232] width 19 height 11
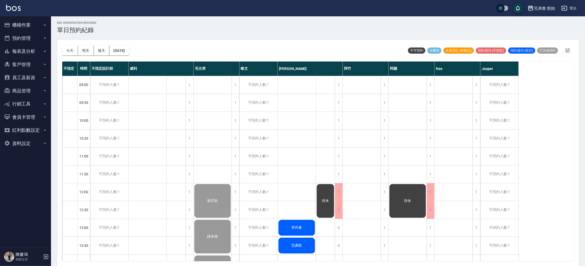
scroll to position [1, 0]
click at [85, 52] on button "明天" at bounding box center [86, 50] width 16 height 9
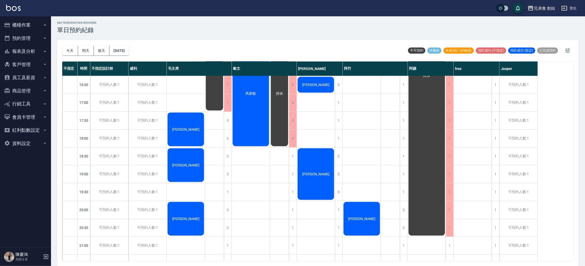
scroll to position [76, 0]
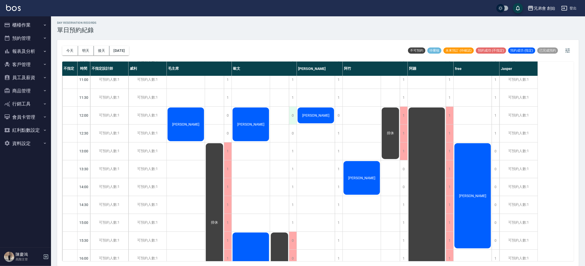
click at [295, 115] on div "0" at bounding box center [293, 116] width 8 height 18
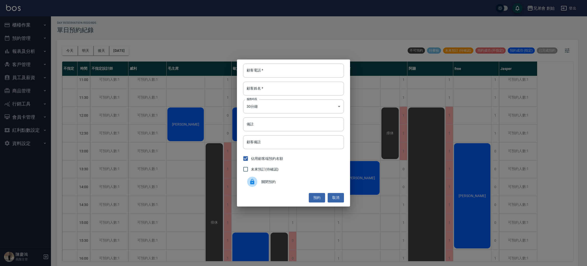
click at [269, 179] on span "關閉預約" at bounding box center [301, 181] width 79 height 5
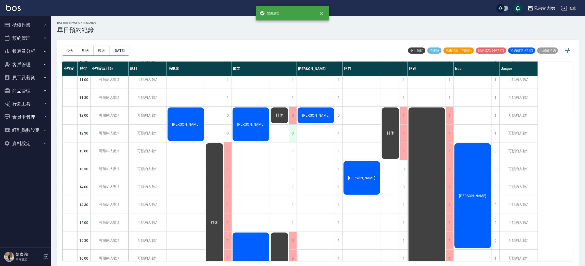
click at [293, 133] on div "0" at bounding box center [293, 133] width 8 height 18
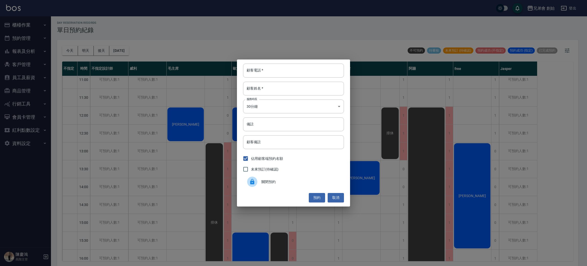
click at [276, 189] on div "關閉預約" at bounding box center [293, 181] width 101 height 14
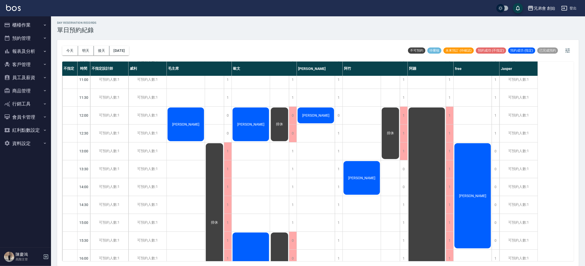
scroll to position [0, 0]
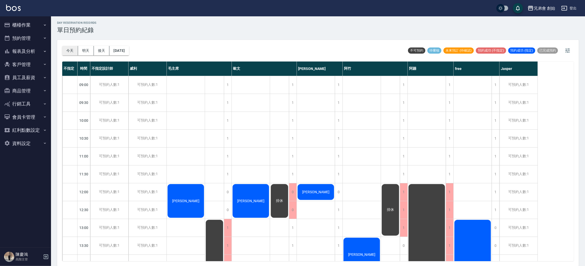
click at [68, 51] on button "今天" at bounding box center [70, 50] width 16 height 9
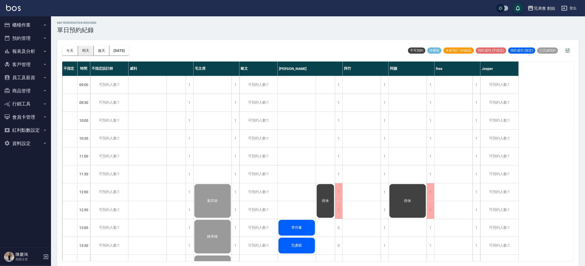
click at [85, 49] on button "明天" at bounding box center [86, 50] width 16 height 9
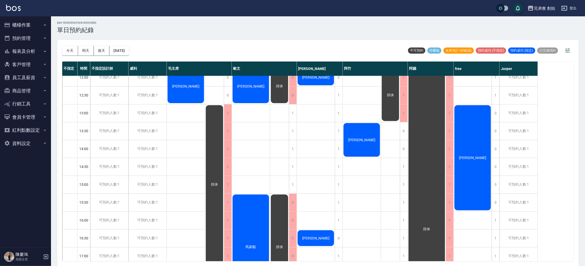
scroll to position [38, 0]
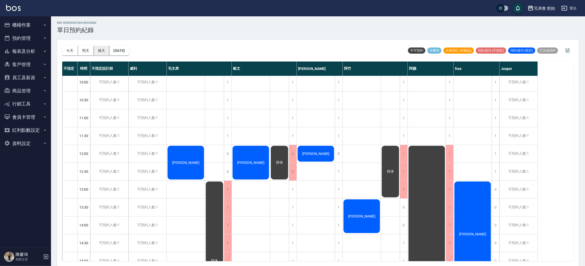
click at [107, 49] on button "後天" at bounding box center [102, 50] width 16 height 9
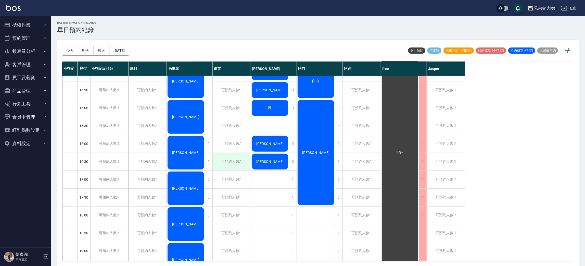
scroll to position [338, 0]
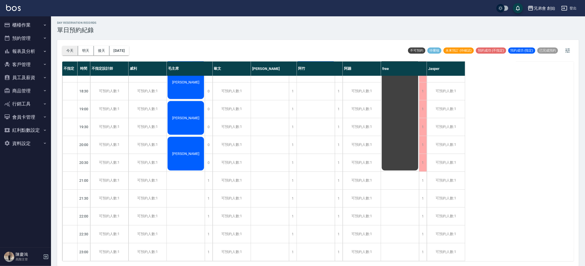
click at [75, 51] on button "今天" at bounding box center [70, 50] width 16 height 9
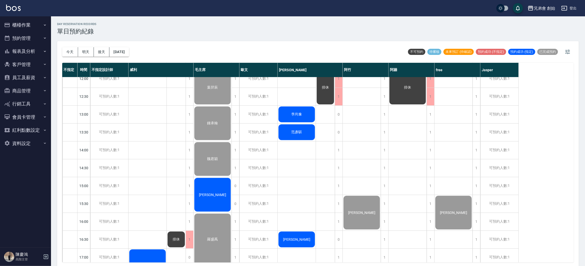
scroll to position [268, 0]
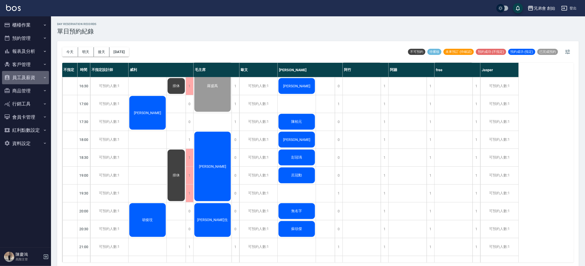
click at [34, 77] on button "員工及薪資" at bounding box center [25, 77] width 47 height 13
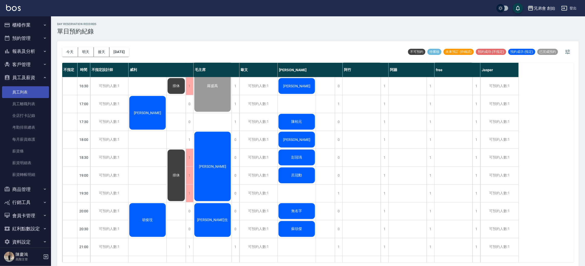
click at [33, 89] on link "員工列表" at bounding box center [25, 92] width 47 height 12
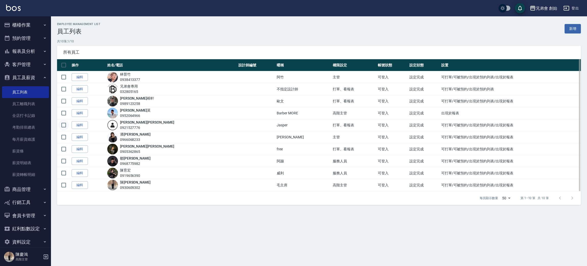
click at [63, 124] on input "checkbox" at bounding box center [63, 125] width 11 height 11
checkbox input "true"
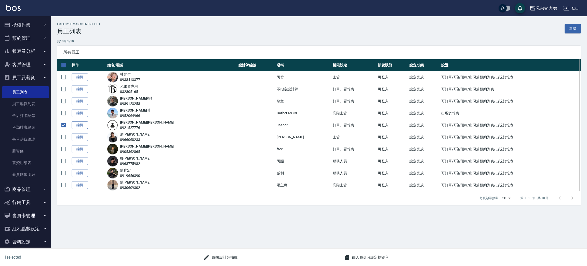
click at [77, 124] on link "編輯" at bounding box center [80, 125] width 16 height 8
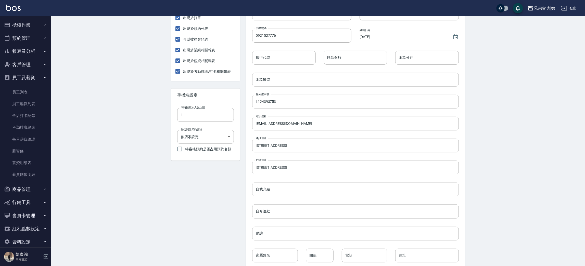
scroll to position [141, 0]
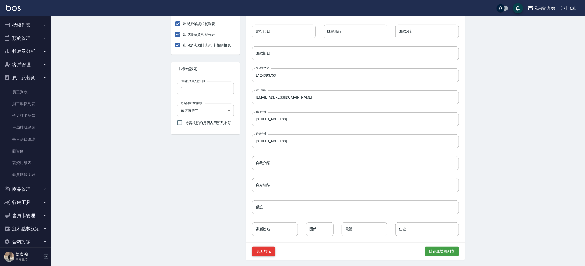
click at [270, 249] on button "員工離職" at bounding box center [263, 250] width 23 height 9
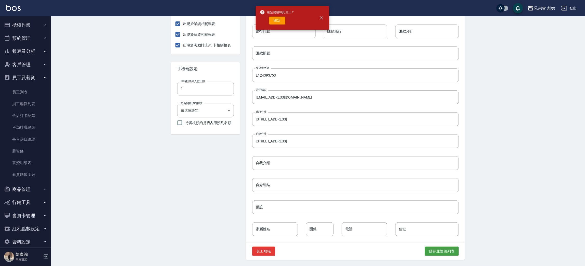
click at [281, 24] on button "確定" at bounding box center [277, 21] width 16 height 8
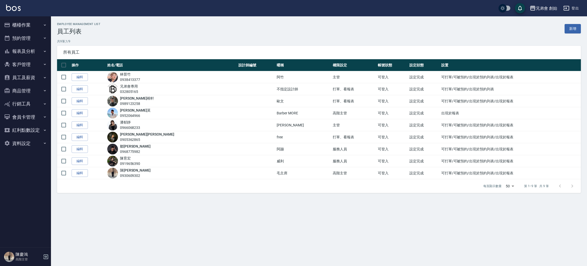
click at [20, 27] on button "櫃檯作業" at bounding box center [25, 24] width 47 height 13
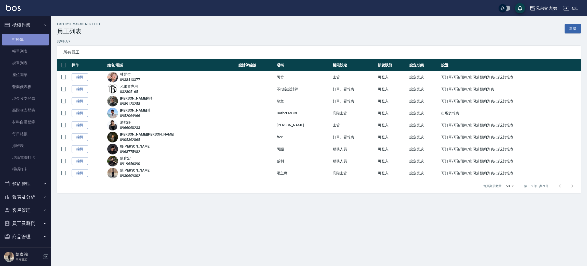
click at [27, 37] on link "打帳單" at bounding box center [25, 40] width 47 height 12
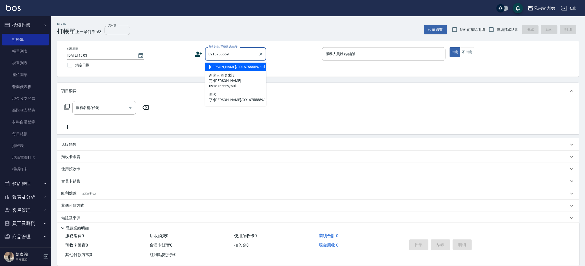
click at [236, 66] on li "Terry/0916755559/null" at bounding box center [235, 67] width 61 height 8
type input "Terry/0916755559/null"
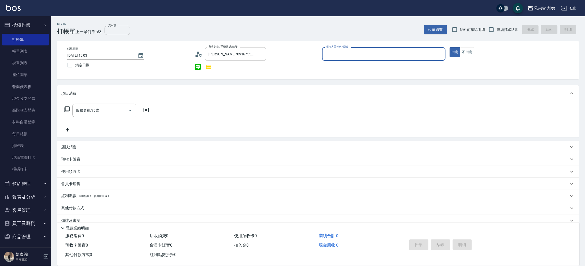
click at [349, 59] on div "服務人員姓名/編號" at bounding box center [383, 54] width 123 height 14
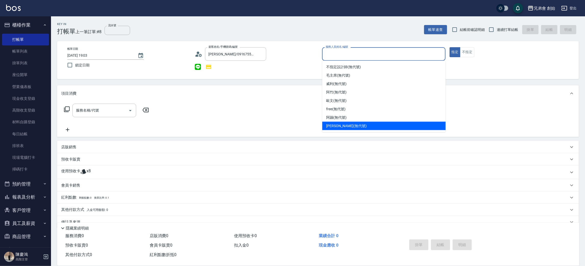
click at [345, 124] on span "潘潘 (無代號)" at bounding box center [346, 125] width 40 height 5
type input "潘潘(無代號)"
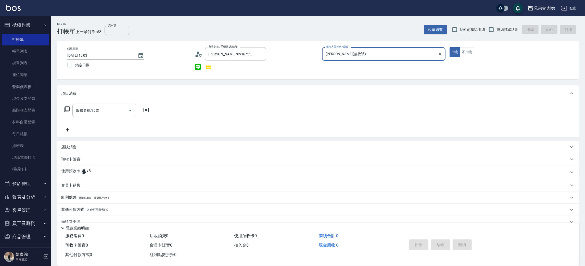
click at [92, 170] on div "使用預收卡 x8" at bounding box center [314, 172] width 507 height 8
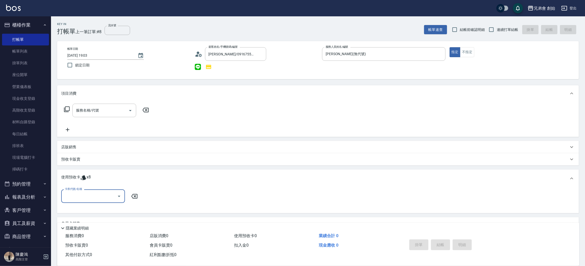
drag, startPoint x: 91, startPoint y: 192, endPoint x: 92, endPoint y: 201, distance: 9.5
click at [91, 192] on input "卡券代號/名稱" at bounding box center [88, 195] width 51 height 9
click at [91, 209] on div "儲值7000 剩餘8張" at bounding box center [93, 208] width 64 height 8
type input "儲值7000"
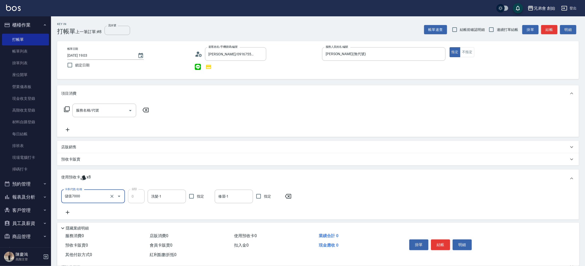
scroll to position [54, 0]
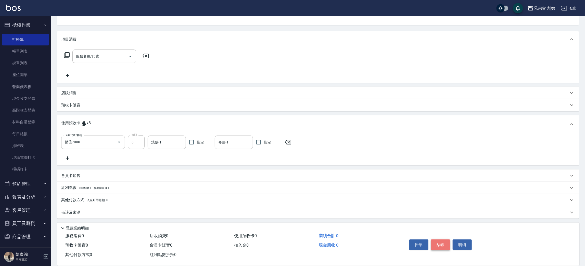
click at [445, 241] on button "結帳" at bounding box center [440, 244] width 19 height 11
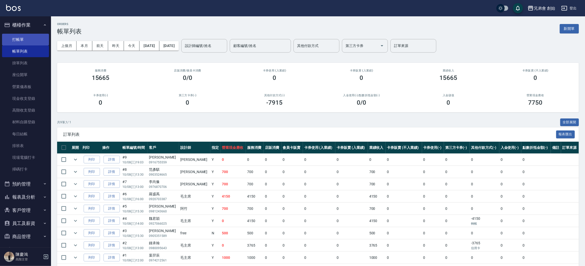
drag, startPoint x: 30, startPoint y: 37, endPoint x: 36, endPoint y: 34, distance: 5.8
click at [31, 37] on link "打帳單" at bounding box center [25, 40] width 47 height 12
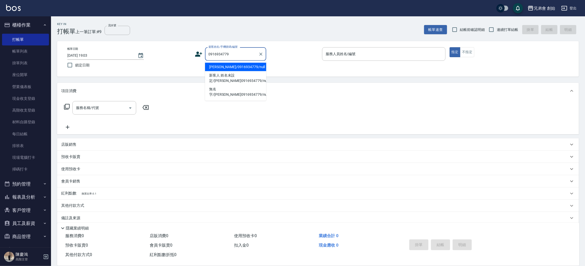
click at [235, 66] on li "陳柏元/0916934779/null" at bounding box center [235, 67] width 61 height 8
type input "陳柏元/0916934779/null"
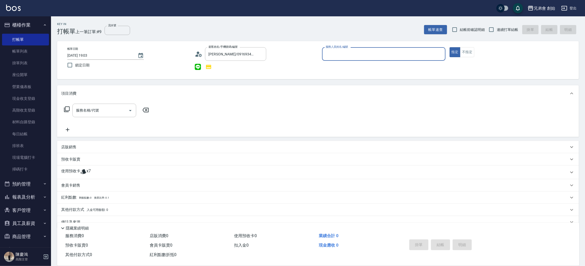
click at [339, 53] on input "服務人員姓名/編號" at bounding box center [383, 53] width 119 height 9
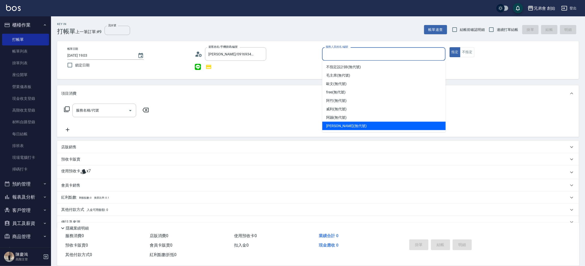
click at [329, 127] on span "[PERSON_NAME] (無代號)" at bounding box center [346, 125] width 40 height 5
type input "[PERSON_NAME](無代號)"
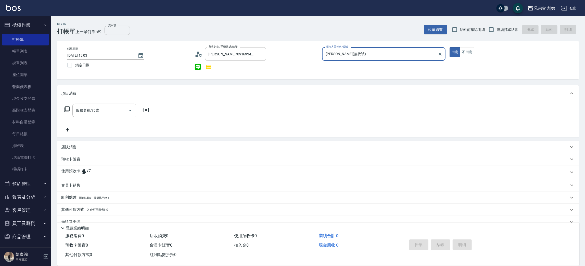
click at [83, 173] on icon at bounding box center [83, 171] width 5 height 5
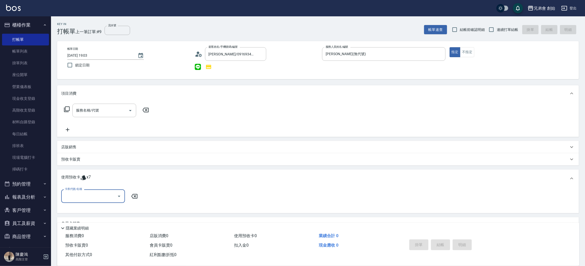
scroll to position [48, 0]
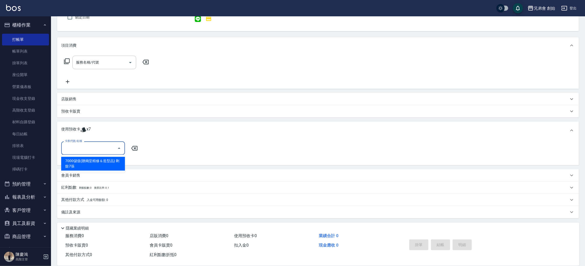
click at [96, 147] on input "卡券代號/名稱" at bounding box center [88, 148] width 51 height 9
click at [91, 161] on div "7000儲值(贈兩堂精修＆造型品) 剩餘7張" at bounding box center [93, 164] width 64 height 14
type input "7000儲值(贈兩堂精修＆造型品)"
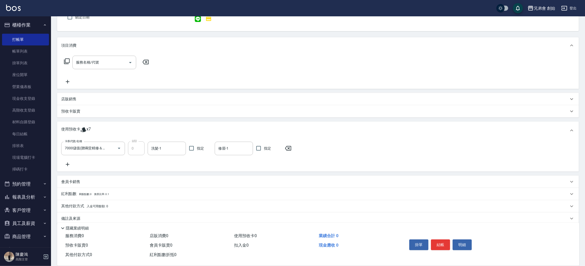
click at [66, 165] on icon at bounding box center [67, 164] width 13 height 6
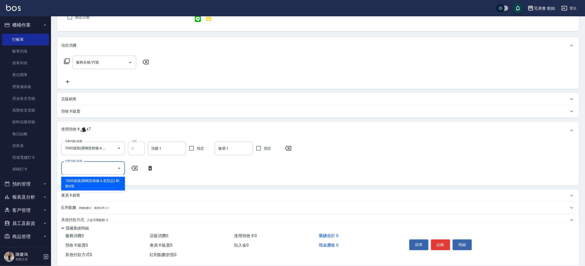
click at [73, 163] on input "卡券代號/名稱" at bounding box center [88, 167] width 51 height 9
drag, startPoint x: 71, startPoint y: 174, endPoint x: 71, endPoint y: 180, distance: 6.9
click at [71, 175] on body "兄弟會 創始 登出 櫃檯作業 打帳單 帳單列表 掛單列表 座位開單 營業儀表板 現金收支登錄 高階收支登錄 材料自購登錄 每日結帳 排班表 現場電腦打卡 掃碼…" at bounding box center [292, 119] width 585 height 334
click at [71, 181] on div "7000儲值(贈兩堂精修＆造型品) 剩餘6張" at bounding box center [93, 183] width 64 height 14
type input "7000儲值(贈兩堂精修＆造型品)"
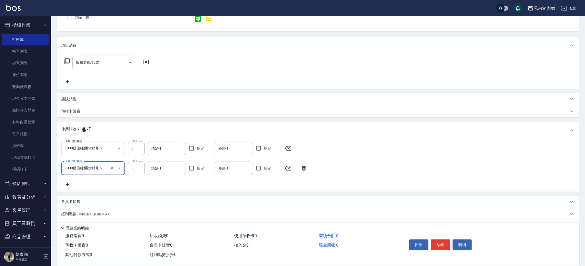
click at [66, 185] on icon at bounding box center [67, 184] width 13 height 6
click at [75, 186] on input "卡券代號/名稱" at bounding box center [88, 188] width 51 height 9
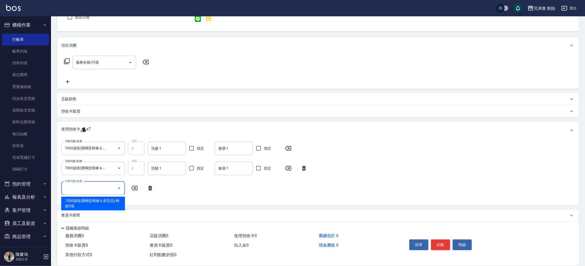
click at [75, 197] on div "7000儲值(贈兩堂精修＆造型品) 剩餘5張" at bounding box center [93, 203] width 64 height 14
type input "7000儲值(贈兩堂精修＆造型品)"
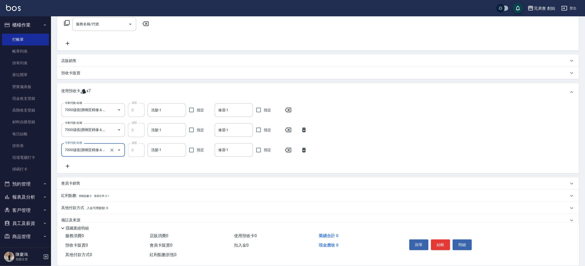
scroll to position [94, 0]
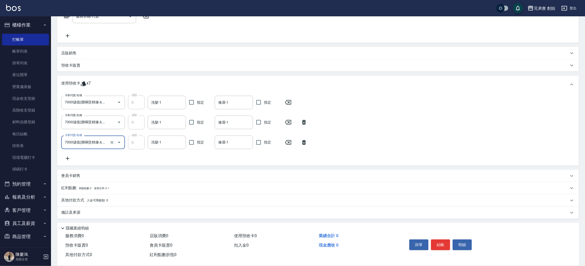
click at [67, 155] on icon at bounding box center [67, 158] width 13 height 6
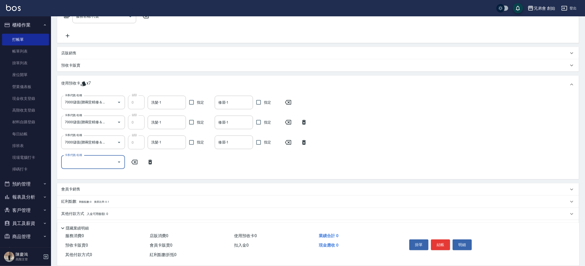
click at [79, 166] on div "卡券代號/名稱" at bounding box center [93, 162] width 64 height 14
click at [74, 182] on div "7000儲值(贈兩堂精修＆造型品) 剩餘4張" at bounding box center [93, 177] width 64 height 14
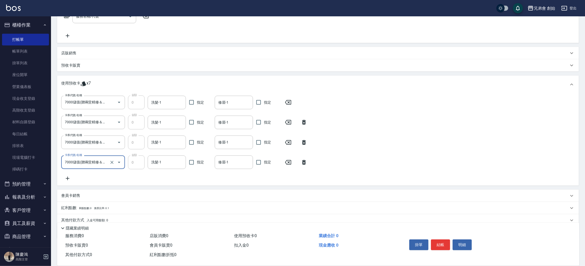
type input "7000儲值(贈兩堂精修＆造型品)"
click at [66, 177] on icon at bounding box center [67, 178] width 13 height 6
click at [75, 177] on input "卡券代號/名稱" at bounding box center [88, 181] width 51 height 9
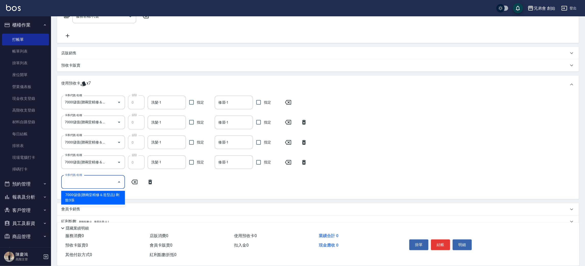
click at [74, 198] on div "7000儲值(贈兩堂精修＆造型品) 剩餘3張" at bounding box center [93, 198] width 64 height 14
type input "7000儲值(贈兩堂精修＆造型品)"
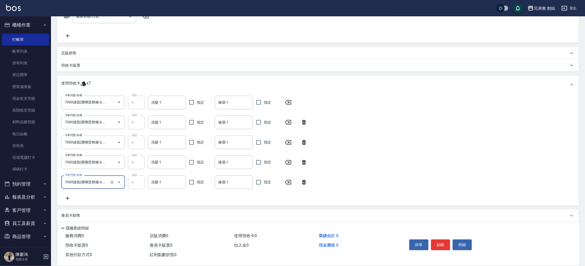
scroll to position [134, 0]
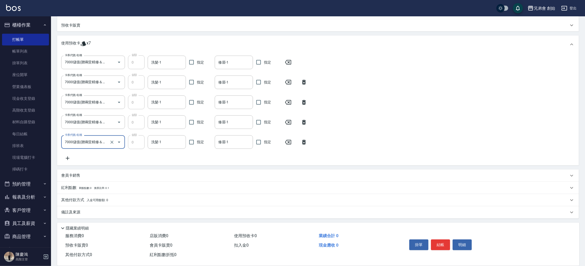
click at [68, 158] on icon at bounding box center [67, 158] width 13 height 6
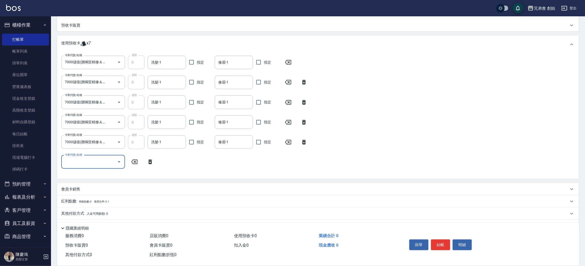
click at [89, 170] on div "卡券代號/名稱 7000儲值(贈兩堂精修＆造型品) 卡券代號/名稱 金額 0 金額 洗髮-1 洗髮-1 指定 修眉-1 修眉-1 指定 卡券代號/名稱 700…" at bounding box center [317, 114] width 513 height 119
click at [88, 166] on div "卡券代號/名稱" at bounding box center [93, 162] width 64 height 14
click at [87, 175] on div "7000儲值(贈兩堂精修＆造型品) 剩餘2張" at bounding box center [93, 178] width 64 height 14
type input "7000儲值(贈兩堂精修＆造型品)"
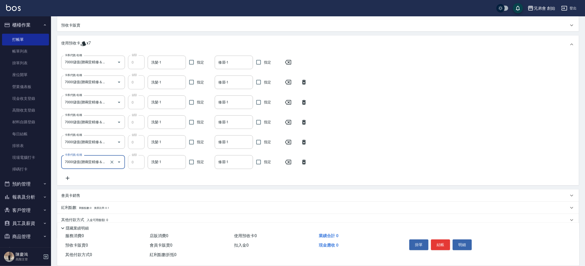
scroll to position [154, 0]
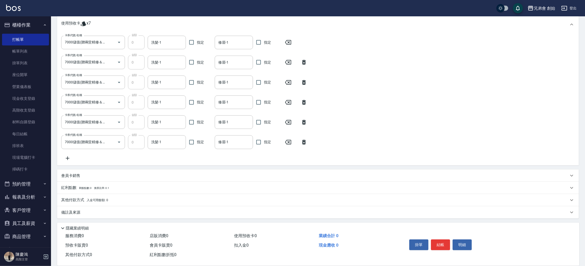
click at [66, 157] on icon at bounding box center [67, 158] width 13 height 6
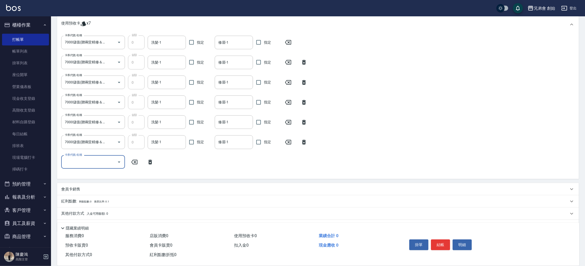
click at [80, 161] on input "卡券代號/名稱" at bounding box center [88, 161] width 51 height 9
click at [83, 177] on div "7000儲值(贈兩堂精修＆造型品) 剩餘1張" at bounding box center [93, 178] width 64 height 14
type input "7000儲值(贈兩堂精修＆造型品)"
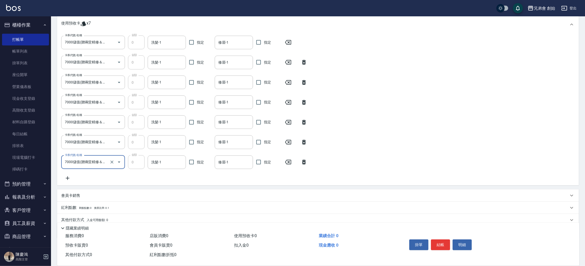
click at [64, 178] on icon at bounding box center [67, 178] width 13 height 6
click at [76, 180] on input "卡券代號/名稱" at bounding box center [88, 181] width 51 height 9
click at [181, 187] on div "卡券代號/名稱 7000儲值(贈兩堂精修＆造型品) 卡券代號/名稱 金額 0 金額 洗髮-1 洗髮-1 指定 修眉-1 修眉-1 指定 卡券代號/名稱 700…" at bounding box center [317, 114] width 513 height 159
click at [148, 180] on icon at bounding box center [150, 182] width 13 height 6
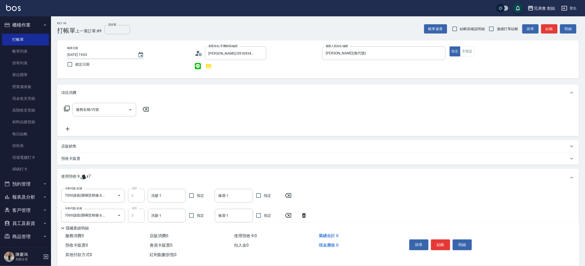
scroll to position [39, 0]
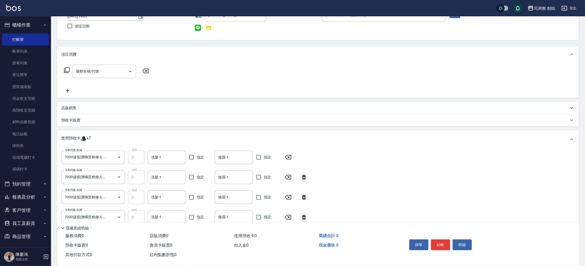
click at [80, 123] on div "預收卡販賣" at bounding box center [318, 120] width 522 height 12
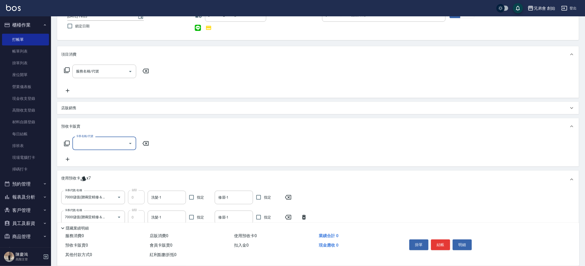
scroll to position [0, 0]
click at [85, 144] on input "卡券名稱/代號" at bounding box center [100, 143] width 51 height 9
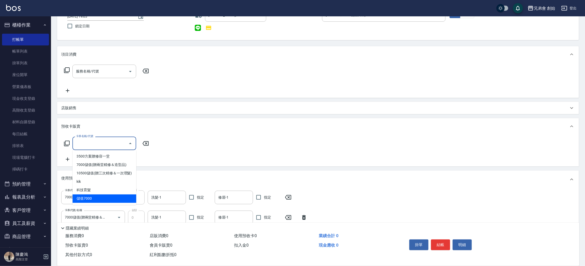
click at [103, 203] on span "儲值7000" at bounding box center [104, 198] width 64 height 8
type input "儲值7000(H001)"
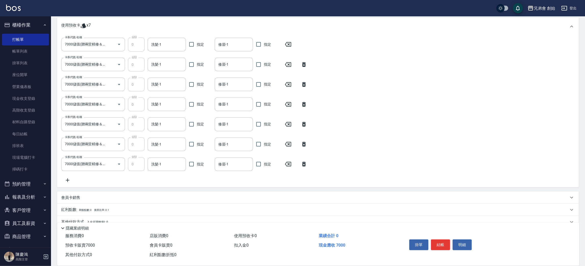
scroll to position [214, 0]
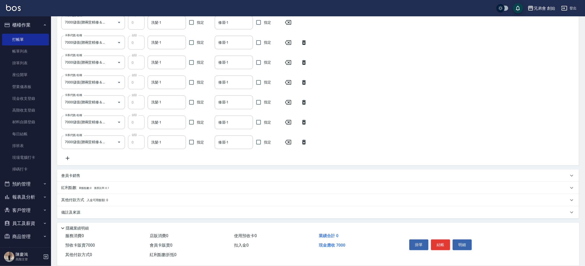
click at [81, 196] on div "其他付款方式 入金可用餘額: 0" at bounding box center [318, 200] width 522 height 12
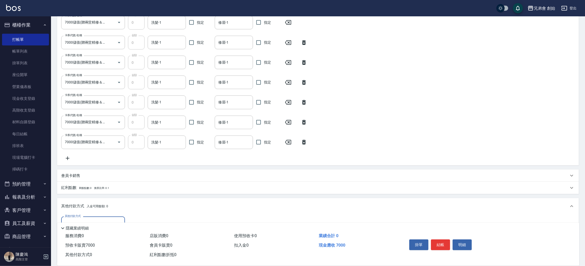
scroll to position [0, 0]
click at [91, 216] on div "其他付款方式" at bounding box center [93, 223] width 64 height 14
click at [88, 200] on span "信用卡" at bounding box center [93, 201] width 64 height 8
type input "信用卡"
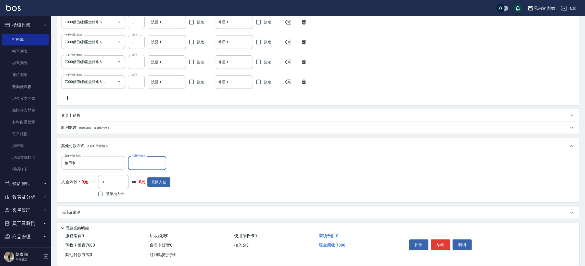
click at [149, 165] on input "0" at bounding box center [147, 163] width 38 height 14
type input "7000"
click at [441, 242] on button "結帳" at bounding box center [440, 244] width 19 height 11
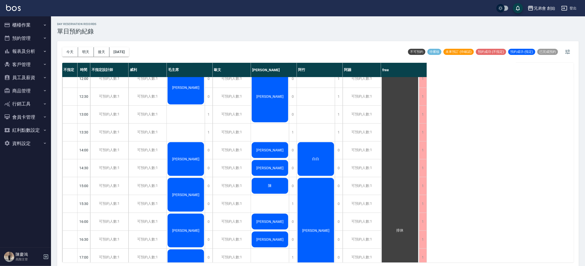
scroll to position [268, 0]
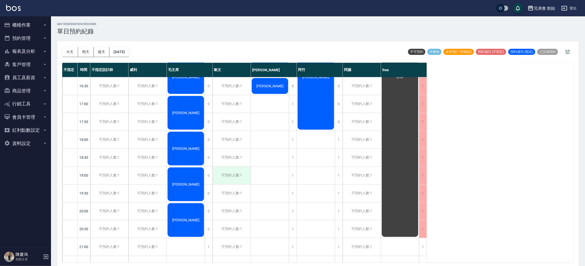
click at [231, 177] on div "可預約人數:1" at bounding box center [232, 175] width 38 height 18
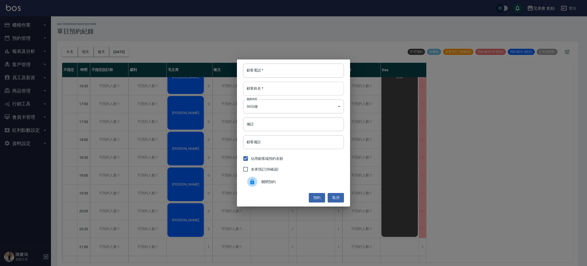
drag, startPoint x: 279, startPoint y: 91, endPoint x: 280, endPoint y: 87, distance: 4.3
click at [279, 91] on input "顧客姓名   *" at bounding box center [293, 89] width 101 height 14
type input "莊"
drag, startPoint x: 266, startPoint y: 71, endPoint x: 261, endPoint y: 65, distance: 7.6
click at [266, 71] on input "顧客電話   *" at bounding box center [293, 70] width 101 height 14
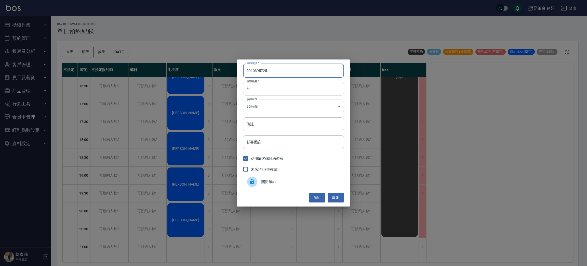
type input "0910395725"
click at [287, 107] on body "兄弟會 創始 登出 櫃檯作業 打帳單 帳單列表 掛單列表 座位開單 營業儀表板 現金收支登錄 高階收支登錄 材料自購登錄 每日結帳 排班表 現場電腦打卡 掃碼…" at bounding box center [293, 133] width 587 height 267
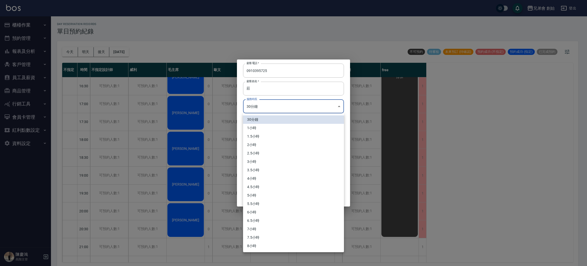
click at [280, 127] on li "1小時" at bounding box center [293, 128] width 101 height 8
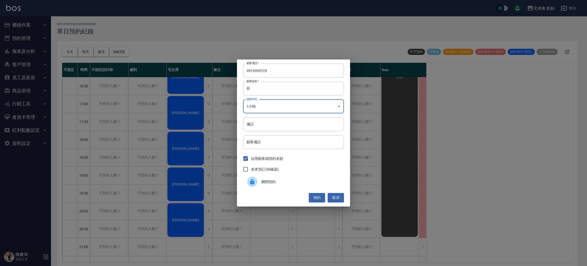
type input "2"
click at [319, 197] on button "預約" at bounding box center [317, 197] width 16 height 9
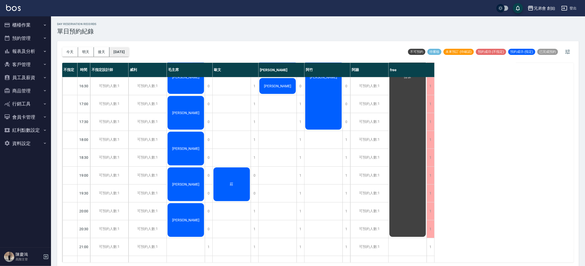
click at [121, 53] on button "[DATE]" at bounding box center [118, 51] width 19 height 9
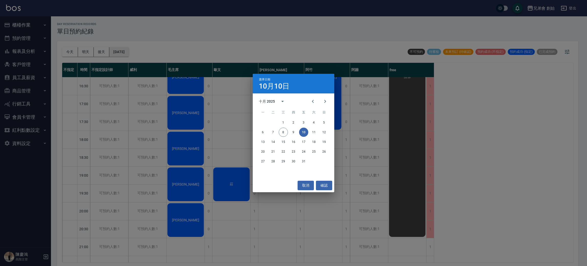
click at [121, 53] on div "選擇日期 [DATE] 十月 2025 一 二 三 四 五 六 日 1 2 3 4 5 6 7 8 9 10 11 12 13 14 15 16 17 18 …" at bounding box center [293, 133] width 587 height 266
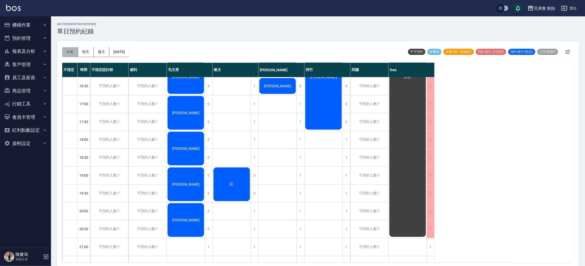
click at [73, 50] on button "今天" at bounding box center [70, 51] width 16 height 9
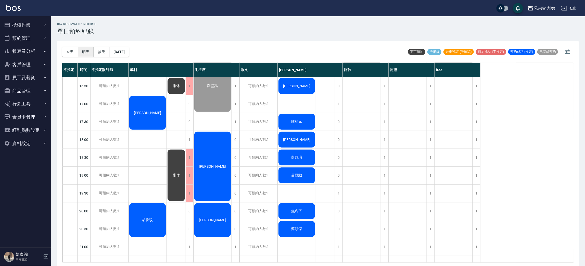
click at [89, 49] on button "明天" at bounding box center [86, 51] width 16 height 9
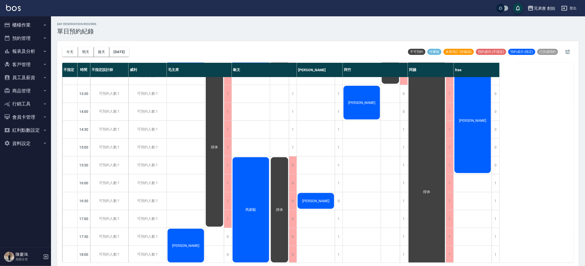
scroll to position [268, 0]
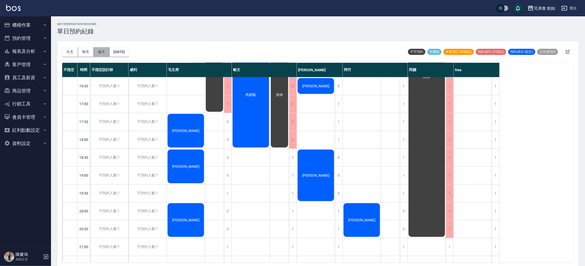
click at [104, 51] on button "後天" at bounding box center [102, 51] width 16 height 9
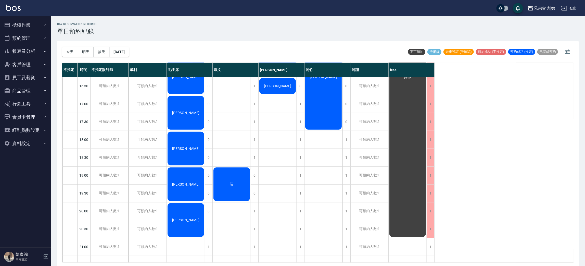
click at [236, 176] on div "莊" at bounding box center [232, 183] width 38 height 35
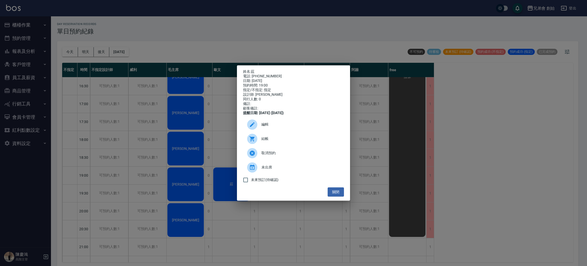
click at [277, 124] on div "編輯" at bounding box center [293, 124] width 101 height 14
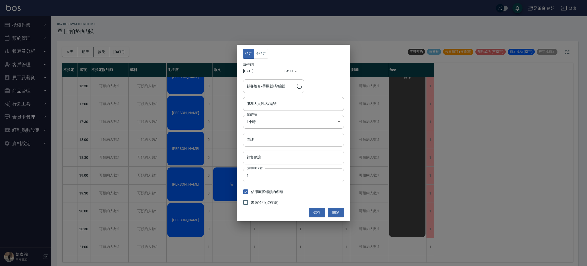
type input "歐文(無代號)"
type input "莊/0910395725"
click at [267, 71] on input "2025/10/10" at bounding box center [263, 71] width 41 height 8
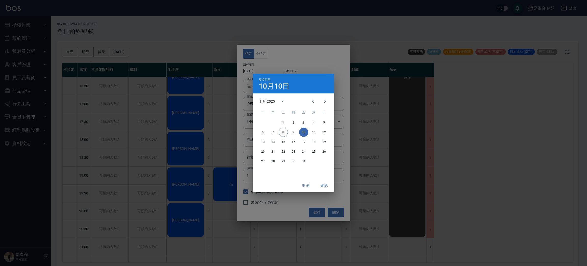
click at [259, 71] on div "選擇日期 10月10日 十月 2025 一 二 三 四 五 六 日 1 2 3 4 5 6 7 8 9 10 11 12 13 14 15 16 17 18 …" at bounding box center [293, 133] width 587 height 266
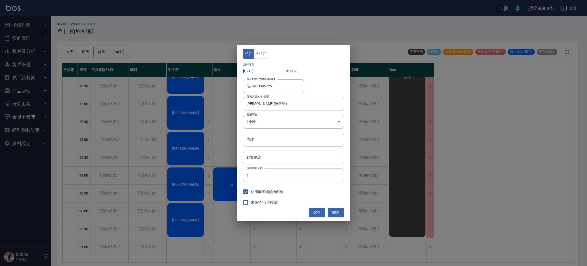
click at [255, 72] on input "2025/10/10" at bounding box center [263, 71] width 41 height 8
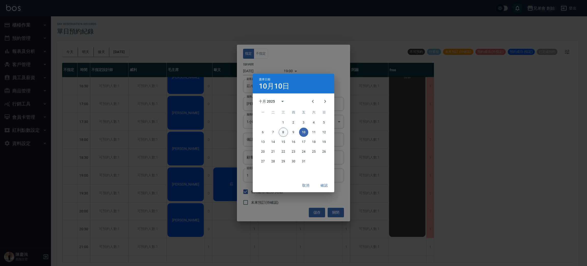
click at [284, 133] on button "8" at bounding box center [283, 131] width 9 height 9
type input "[DATE]"
type input "1759921200000"
click at [325, 185] on button "確認" at bounding box center [324, 184] width 16 height 9
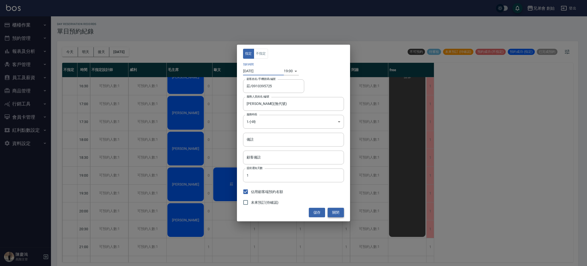
click at [332, 211] on button "關閉" at bounding box center [336, 212] width 16 height 9
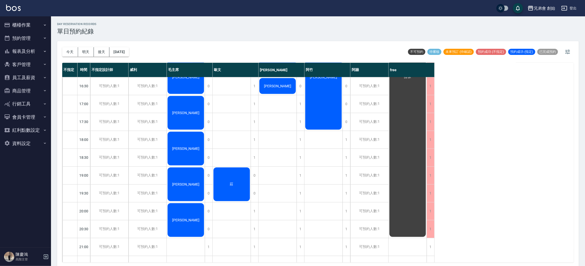
click at [238, 182] on div "莊" at bounding box center [232, 183] width 38 height 35
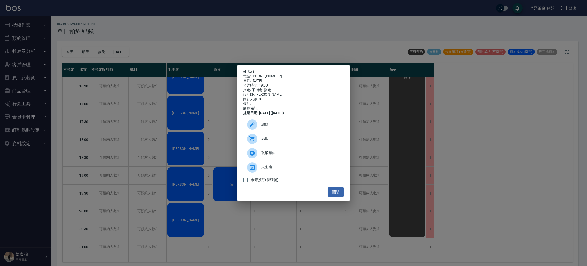
click at [263, 127] on span "編輯" at bounding box center [301, 124] width 79 height 5
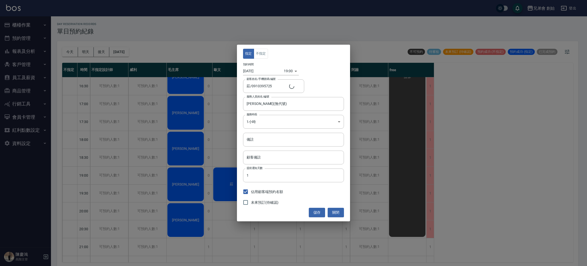
click at [262, 71] on input "2025/10/10" at bounding box center [263, 71] width 41 height 8
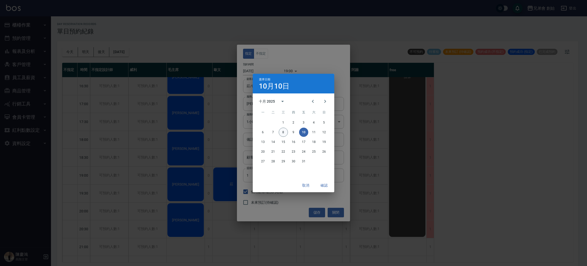
click at [283, 135] on button "8" at bounding box center [283, 131] width 9 height 9
type input "[DATE]"
type input "1759921200000"
click at [319, 184] on button "確認" at bounding box center [324, 184] width 16 height 9
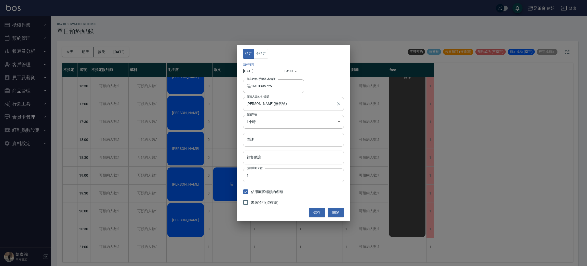
click at [267, 108] on input "歐文(無代號)" at bounding box center [290, 103] width 89 height 9
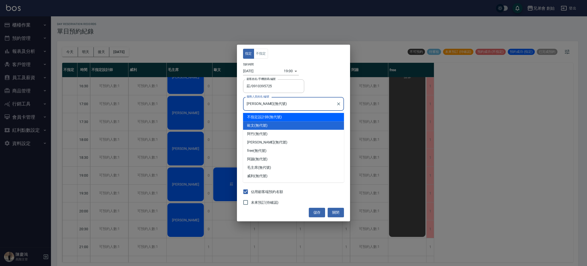
drag, startPoint x: 328, startPoint y: 82, endPoint x: 319, endPoint y: 82, distance: 8.2
click at [328, 82] on div "顧客姓名/手機號碼/編號 莊/0910395725 顧客姓名/手機號碼/編號" at bounding box center [293, 86] width 101 height 14
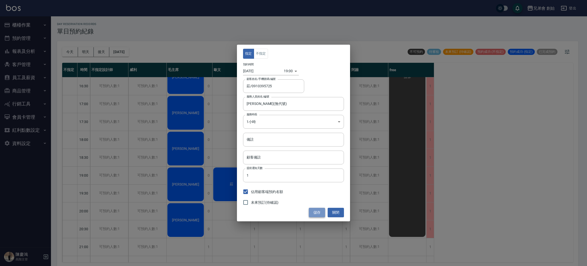
click at [319, 213] on button "儲存" at bounding box center [317, 212] width 16 height 9
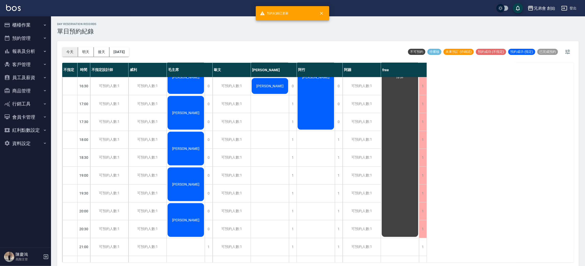
click at [72, 51] on button "今天" at bounding box center [70, 51] width 16 height 9
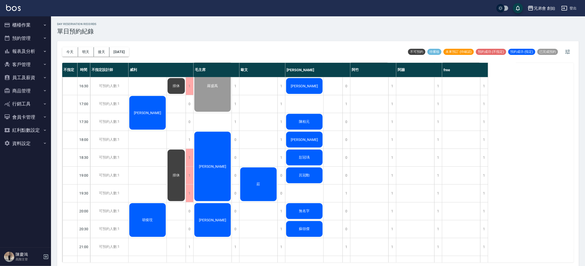
click at [257, 171] on div "莊" at bounding box center [258, 183] width 38 height 35
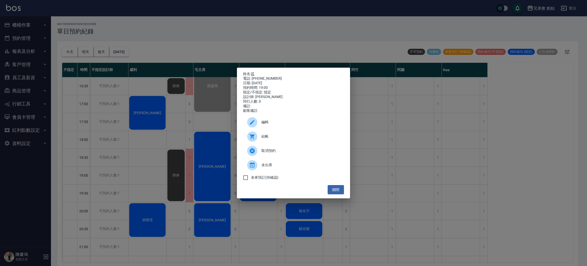
click at [254, 73] on link "莊" at bounding box center [253, 74] width 4 height 4
click at [172, 67] on div "姓名: 莊 電話: 0910395725 日期: 2025/10/08 預約時間: 19:00 指定/不指定: 指定 設計師: 歐文 同行人數: 0 備註: …" at bounding box center [293, 133] width 587 height 266
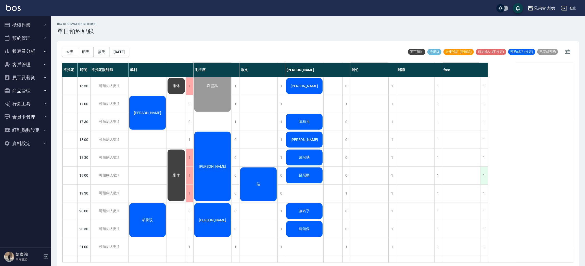
click at [483, 177] on div "1" at bounding box center [484, 175] width 8 height 18
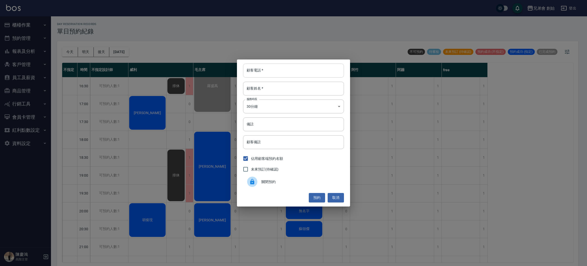
click at [310, 71] on input "顧客電話   *" at bounding box center [293, 70] width 101 height 14
click at [77, 82] on div "顧客電話   * 顧客電話   * 顧客姓名   * 顧客姓名   * 服務時長 30分鐘 1 服務時長 備註 備註 顧客備註 顧客備註 佔用顧客端預約名額 …" at bounding box center [293, 133] width 587 height 266
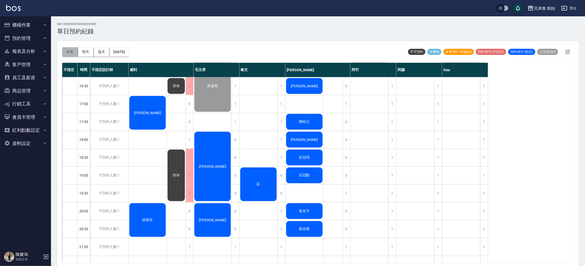
click at [71, 51] on button "今天" at bounding box center [70, 51] width 16 height 9
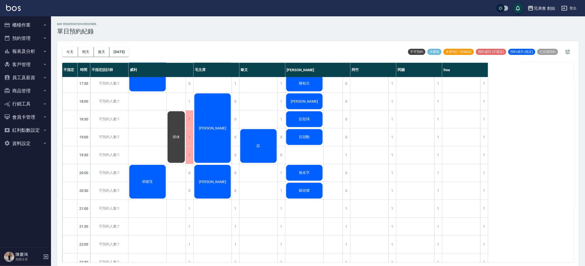
scroll to position [76, 0]
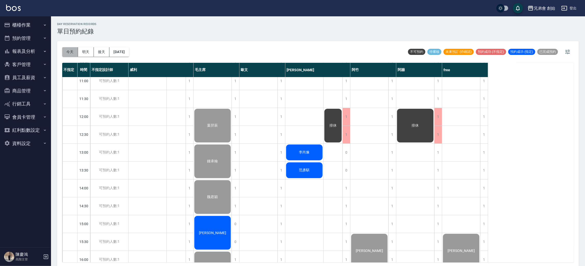
click at [68, 50] on button "今天" at bounding box center [70, 51] width 16 height 9
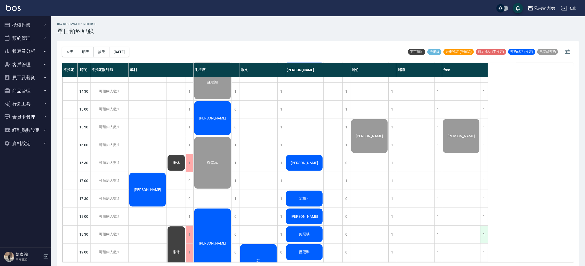
scroll to position [229, 0]
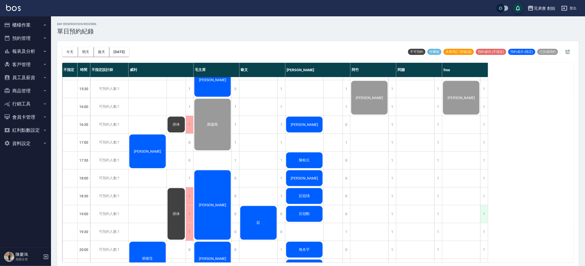
click at [483, 212] on div "1" at bounding box center [484, 214] width 8 height 18
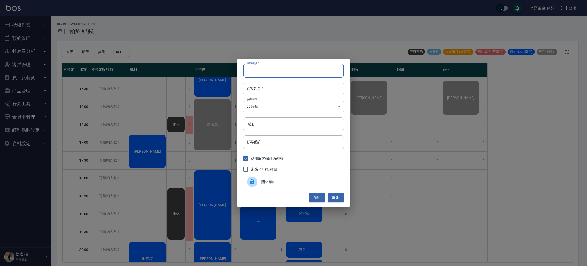
click at [292, 76] on input "顧客電話   *" at bounding box center [293, 70] width 101 height 14
type input "0963772759"
click at [284, 102] on body "兄弟會 創始 登出 櫃檯作業 打帳單 帳單列表 掛單列表 座位開單 營業儀表板 現金收支登錄 高階收支登錄 材料自購登錄 每日結帳 排班表 現場電腦打卡 掃碼…" at bounding box center [293, 133] width 587 height 267
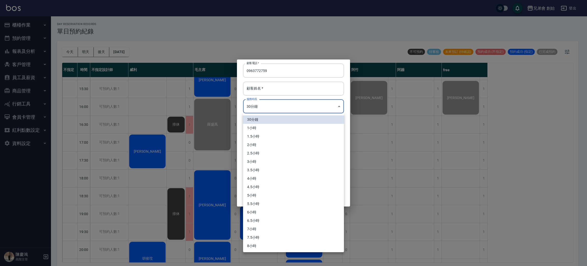
click at [267, 128] on li "1小時" at bounding box center [293, 128] width 101 height 8
type input "2"
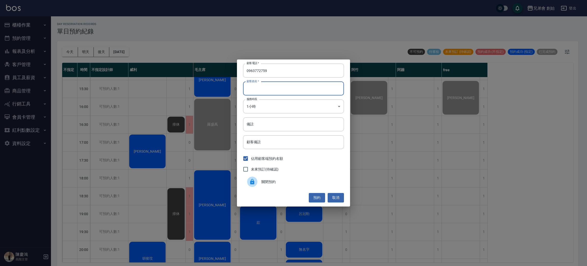
click at [267, 92] on input "顧客姓名   *" at bounding box center [293, 89] width 101 height 14
type input "張智詠"
click at [318, 196] on button "預約" at bounding box center [317, 197] width 16 height 9
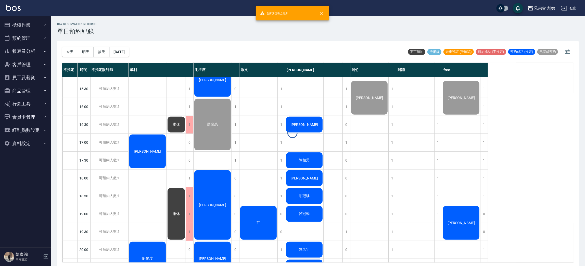
drag, startPoint x: 466, startPoint y: 225, endPoint x: 462, endPoint y: 217, distance: 9.2
click at [466, 223] on div at bounding box center [292, 133] width 585 height 266
click at [458, 215] on div "張智詠" at bounding box center [461, 222] width 38 height 35
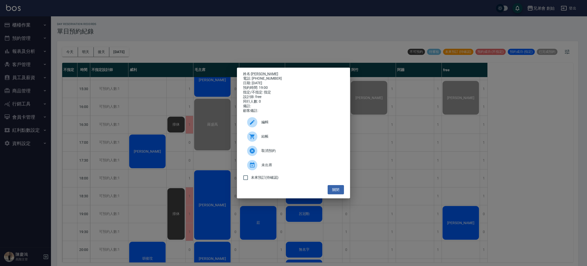
click at [278, 129] on div "編輯" at bounding box center [293, 122] width 101 height 14
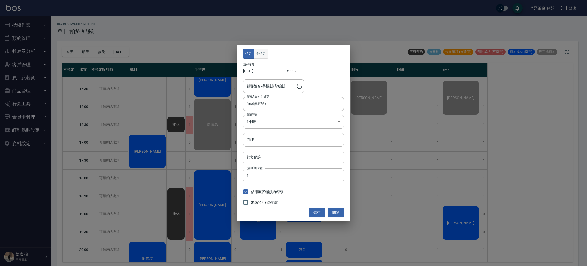
type input "張智詠/0963772759"
click at [264, 50] on button "不指定" at bounding box center [261, 54] width 14 height 10
drag, startPoint x: 323, startPoint y: 211, endPoint x: 322, endPoint y: 203, distance: 7.8
click at [323, 211] on button "儲存" at bounding box center [317, 212] width 16 height 9
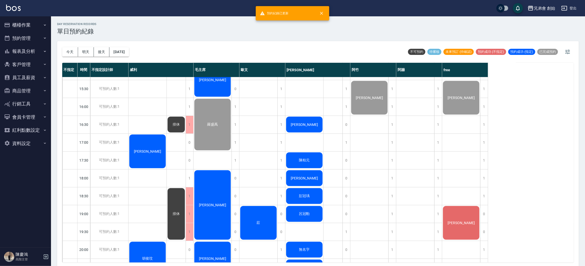
scroll to position [268, 0]
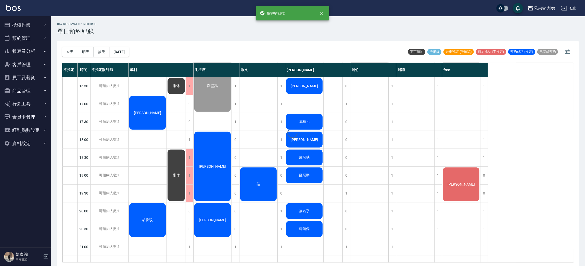
click at [64, 51] on div at bounding box center [292, 133] width 585 height 266
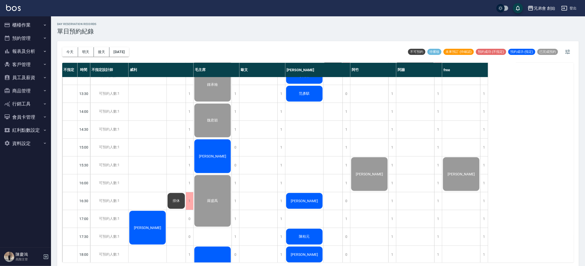
scroll to position [114, 0]
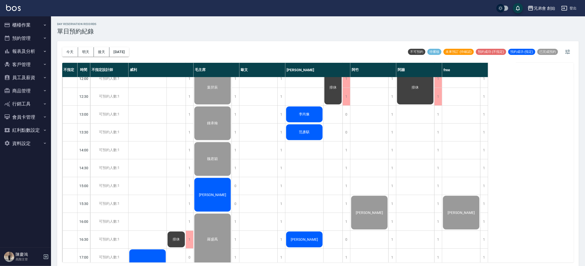
click at [307, 108] on div "李尚豫" at bounding box center [304, 114] width 38 height 17
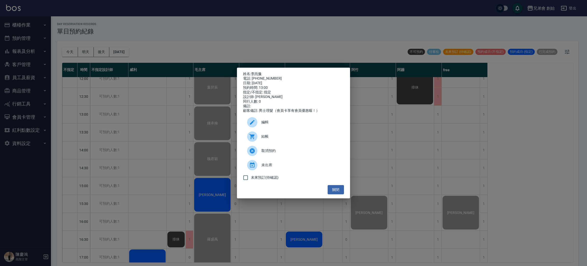
click at [283, 137] on span "結帳" at bounding box center [301, 136] width 79 height 5
click at [386, 145] on div "姓名: 李尚豫 電話: 0976870706 日期: 2025/10/08 預約時間: 13:00 指定/不指定: 指定 設計師: 潘潘 同行人數: 0 備註…" at bounding box center [293, 133] width 587 height 266
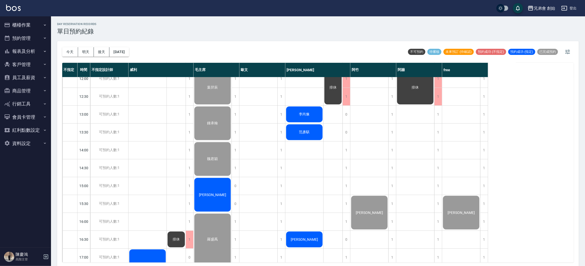
click at [311, 129] on div "范彥騏" at bounding box center [304, 131] width 38 height 17
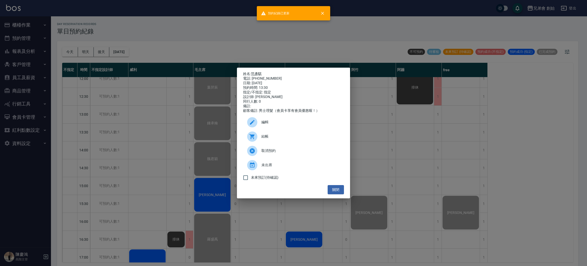
click at [259, 132] on div "結帳" at bounding box center [293, 136] width 101 height 14
drag, startPoint x: 127, startPoint y: 123, endPoint x: 160, endPoint y: 136, distance: 35.0
click at [131, 123] on div "姓名: 范彥騏 電話: 0903524665 日期: 2025/10/08 預約時間: 13:30 指定/不指定: 指定 設計師: 潘潘 同行人數: 0 備註…" at bounding box center [293, 133] width 587 height 266
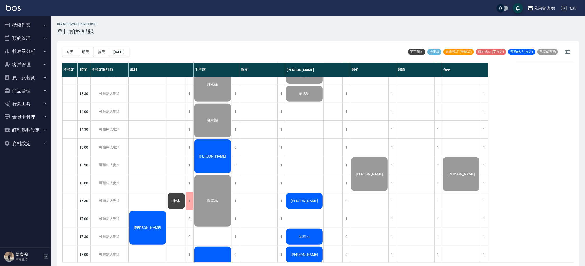
scroll to position [229, 0]
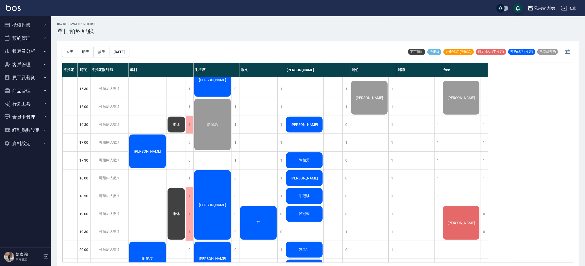
click at [298, 127] on div "[PERSON_NAME]" at bounding box center [304, 124] width 38 height 17
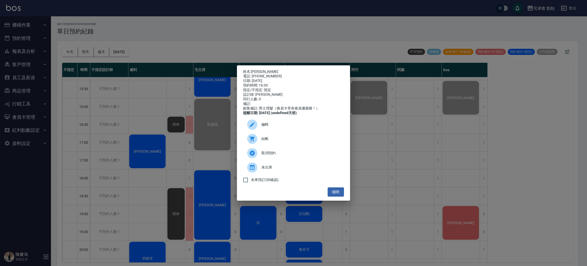
click at [265, 74] on div "電話: 0916755559" at bounding box center [293, 76] width 101 height 5
copy div "0916755559"
drag, startPoint x: 109, startPoint y: 91, endPoint x: 122, endPoint y: 94, distance: 13.7
click at [115, 92] on div "姓名: Terry 電話: 0916755559 日期: 2025/10/08 預約時間: 16:30 指定/不指定: 指定 設計師: 潘潘 同行人數: 0 …" at bounding box center [293, 133] width 587 height 266
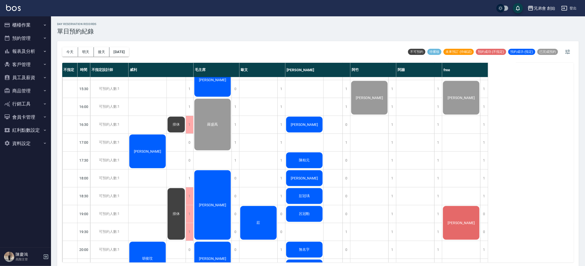
scroll to position [268, 0]
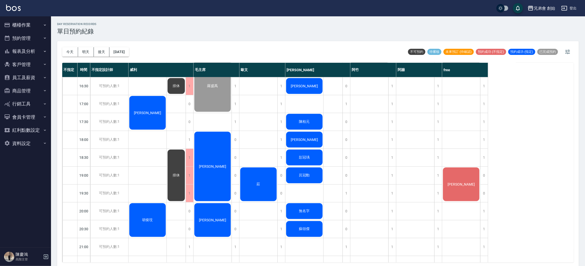
click at [306, 122] on span "陳柏元" at bounding box center [304, 121] width 13 height 5
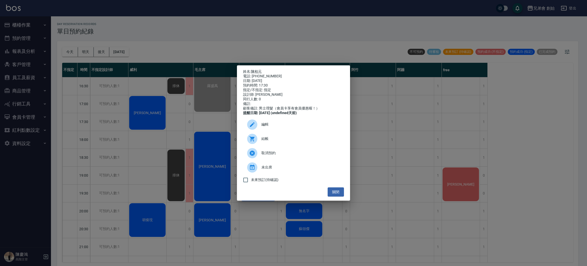
click at [281, 141] on span "結帳" at bounding box center [301, 138] width 79 height 5
click at [263, 74] on div "電話: 0916934779" at bounding box center [293, 76] width 101 height 5
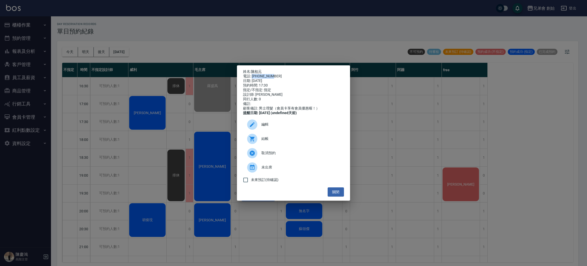
copy div "0916934779"
click at [150, 134] on div "姓名: 陳柏元 電話: 0916934779 日期: 2025/10/08 預約時間: 17:30 指定/不指定: 指定 設計師: 潘潘 同行人數: 0 備註…" at bounding box center [293, 133] width 587 height 266
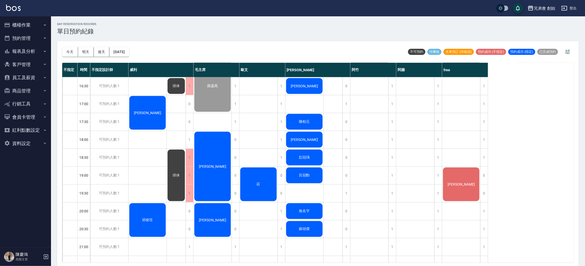
click at [302, 138] on span "[PERSON_NAME]" at bounding box center [304, 139] width 29 height 4
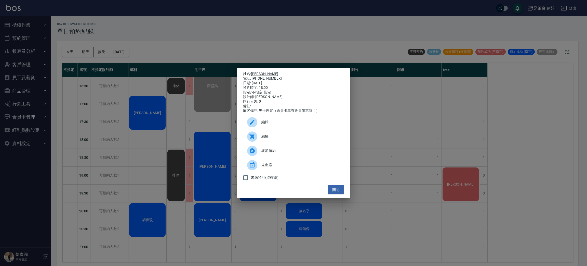
click at [261, 140] on div at bounding box center [254, 136] width 14 height 10
drag, startPoint x: 466, startPoint y: 201, endPoint x: 426, endPoint y: 189, distance: 41.5
click at [466, 200] on div "姓名: 連詠賢 電話: 0977294863 日期: 2025/10/08 預約時間: 18:00 指定/不指定: 指定 設計師: 潘潘 同行人數: 0 備註…" at bounding box center [293, 133] width 587 height 266
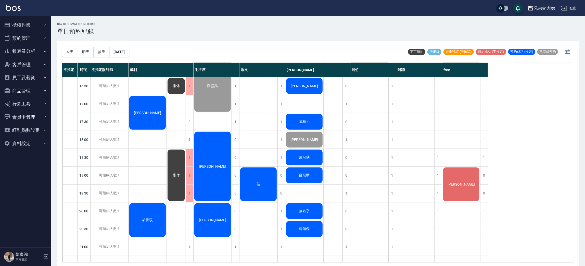
click at [316, 160] on div "彭冠瑀" at bounding box center [304, 157] width 38 height 17
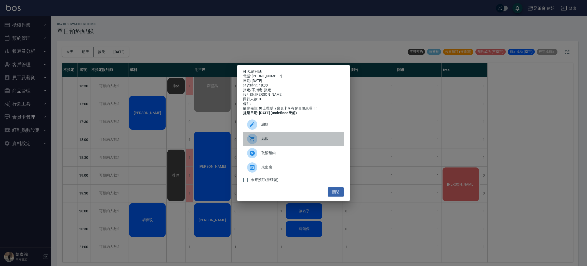
click at [266, 146] on div "結帳" at bounding box center [293, 139] width 101 height 14
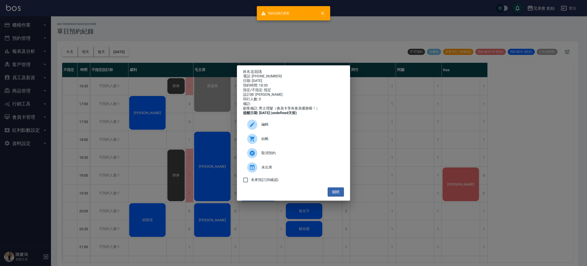
click at [428, 183] on div "姓名: 彭冠瑀 電話: 0989092593 日期: 2025/10/08 預約時間: 18:30 指定/不指定: 指定 設計師: 潘潘 同行人數: 0 備註…" at bounding box center [293, 133] width 587 height 266
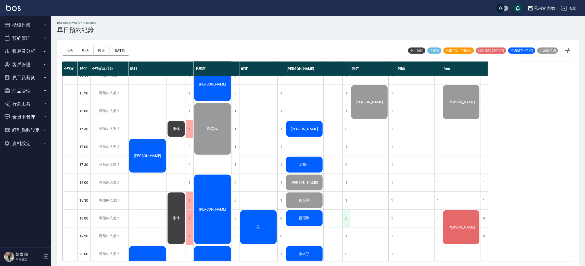
scroll to position [300, 0]
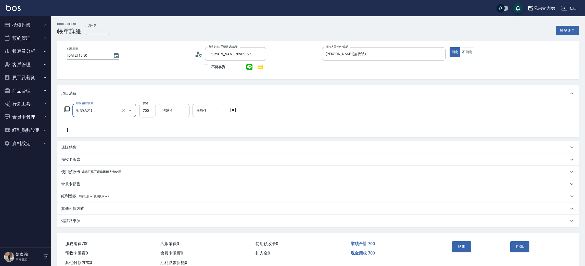
scroll to position [15, 0]
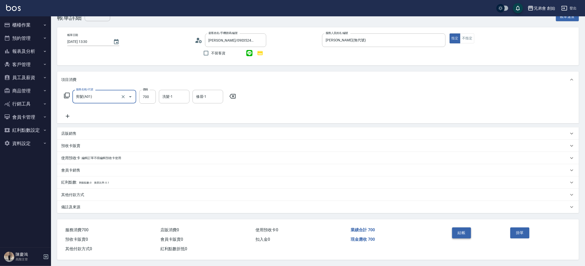
click at [460, 235] on button "結帳" at bounding box center [461, 232] width 19 height 11
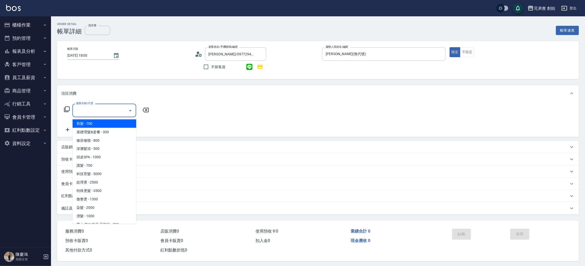
drag, startPoint x: 0, startPoint y: 0, endPoint x: 97, endPoint y: 121, distance: 155.0
click at [97, 121] on span "剪髮 - 700" at bounding box center [104, 123] width 64 height 8
type input "剪髮(A01)"
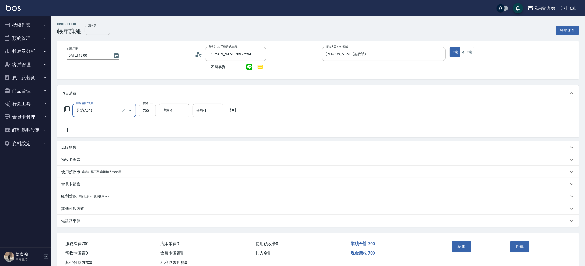
scroll to position [15, 0]
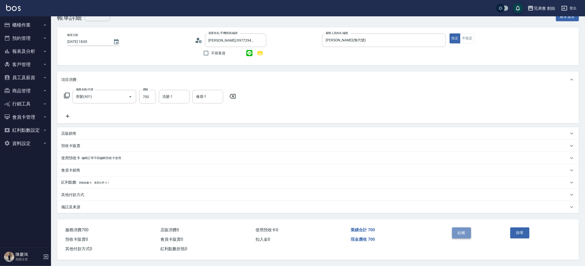
click at [459, 230] on button "結帳" at bounding box center [461, 232] width 19 height 11
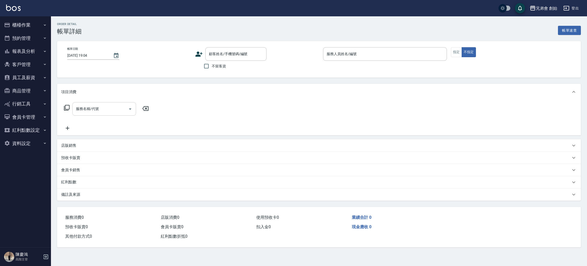
click at [103, 111] on input "服務名稱/代號" at bounding box center [100, 108] width 51 height 9
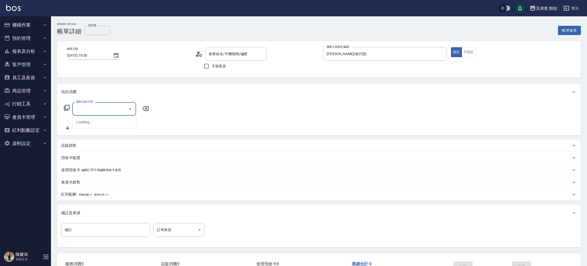
type input "[DATE] 18:30"
type input "[PERSON_NAME](無代號)"
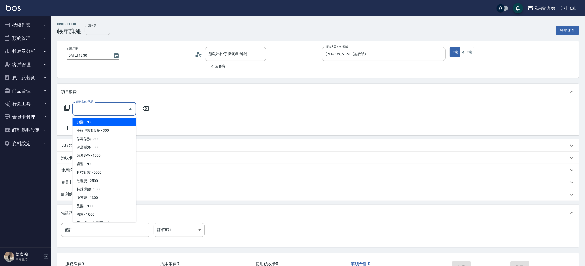
type input "[PERSON_NAME]/0989092593/null"
click at [101, 122] on span "剪髮 - 700" at bounding box center [104, 122] width 64 height 8
type input "剪髮(A01)"
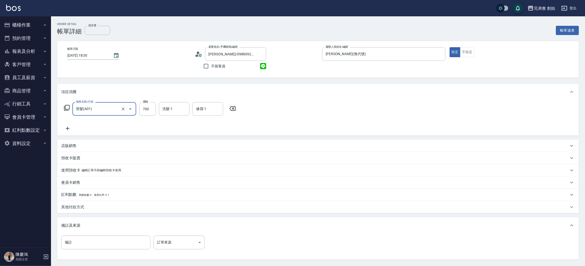
scroll to position [38, 0]
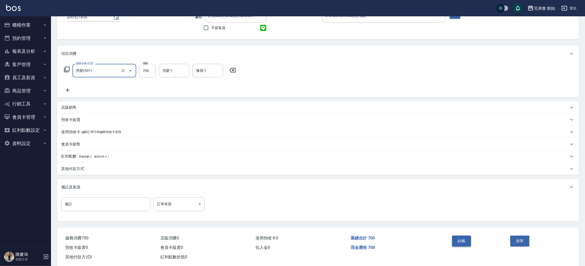
click at [464, 242] on button "結帳" at bounding box center [461, 240] width 19 height 11
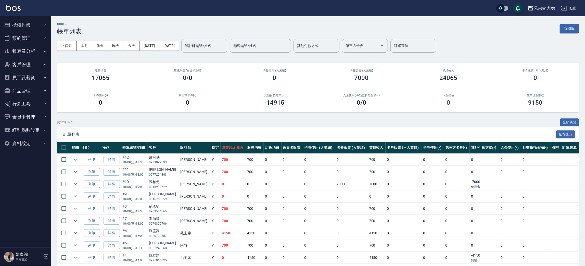
click at [221, 45] on input "設計師編號/姓名" at bounding box center [204, 45] width 41 height 9
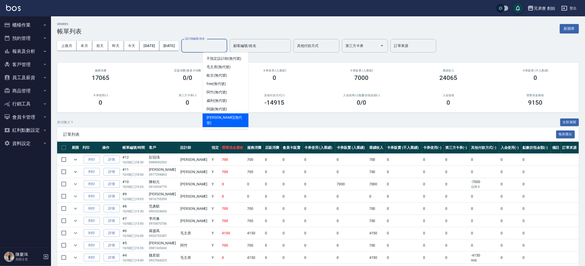
click at [216, 114] on div "[PERSON_NAME] (無代號)" at bounding box center [225, 120] width 46 height 14
type input "[PERSON_NAME](無代號)"
